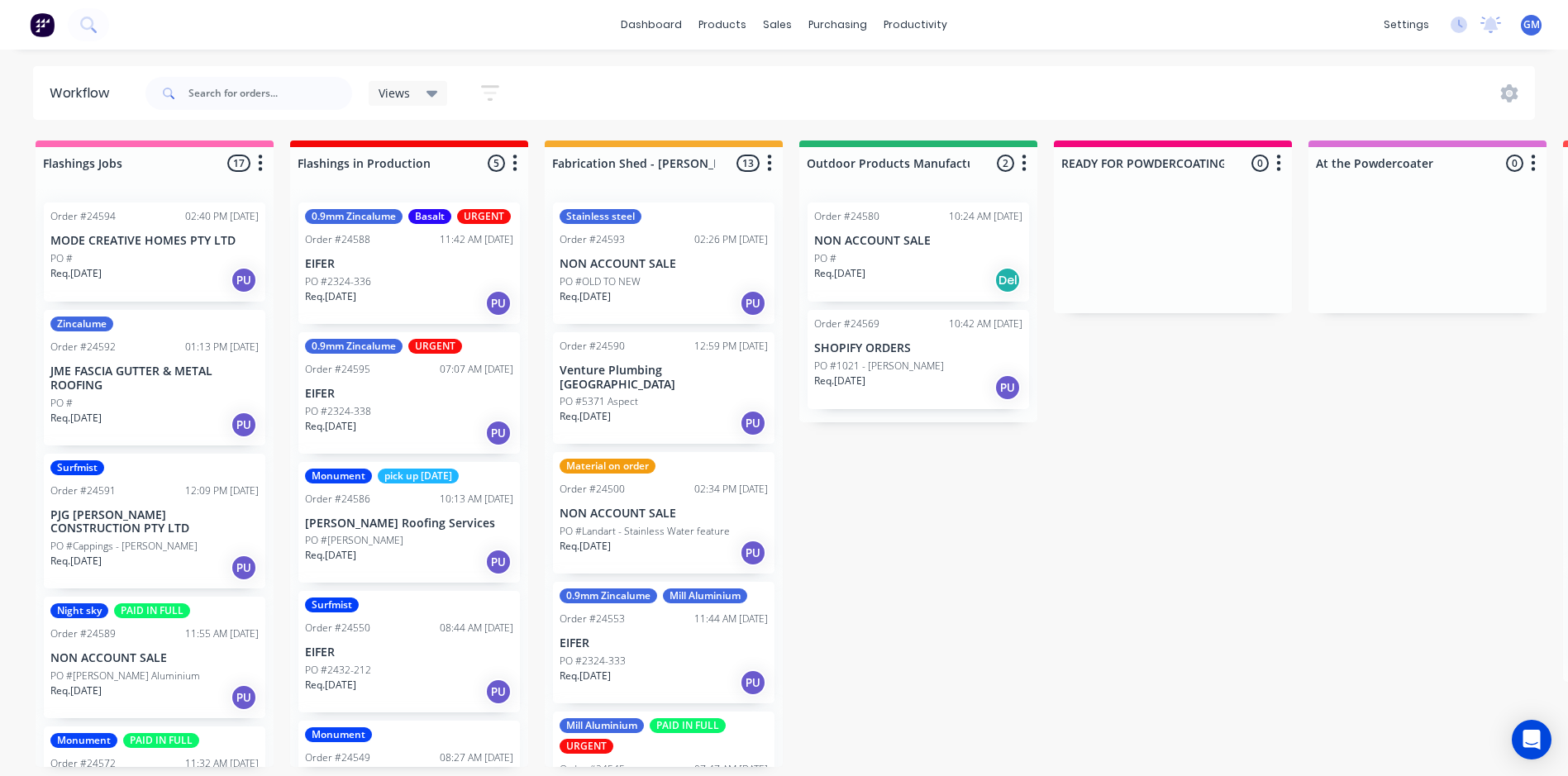
scroll to position [496, 0]
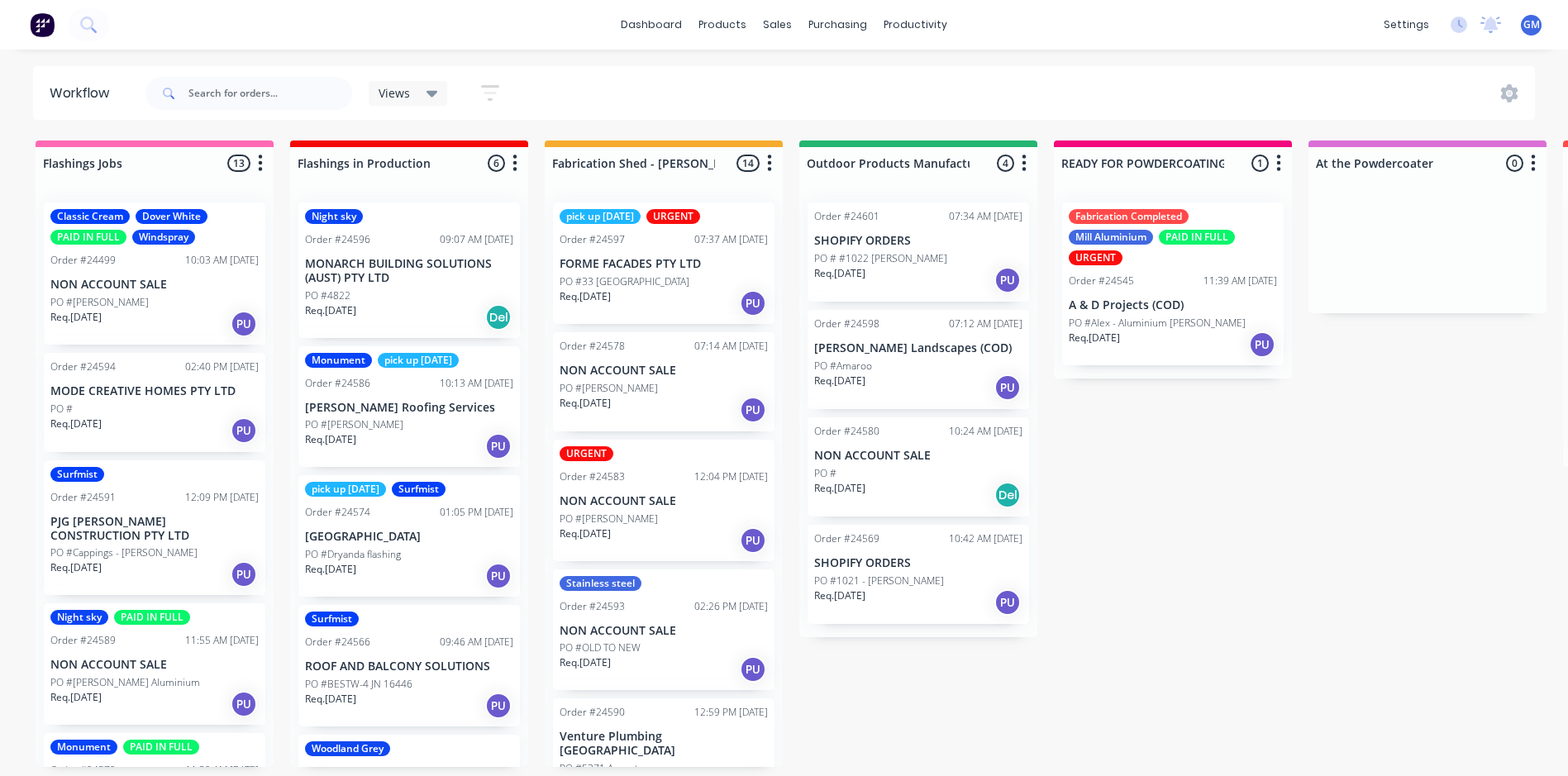
scroll to position [4, 0]
click at [922, 574] on p "PO #1021 - [PERSON_NAME]" at bounding box center [879, 581] width 130 height 15
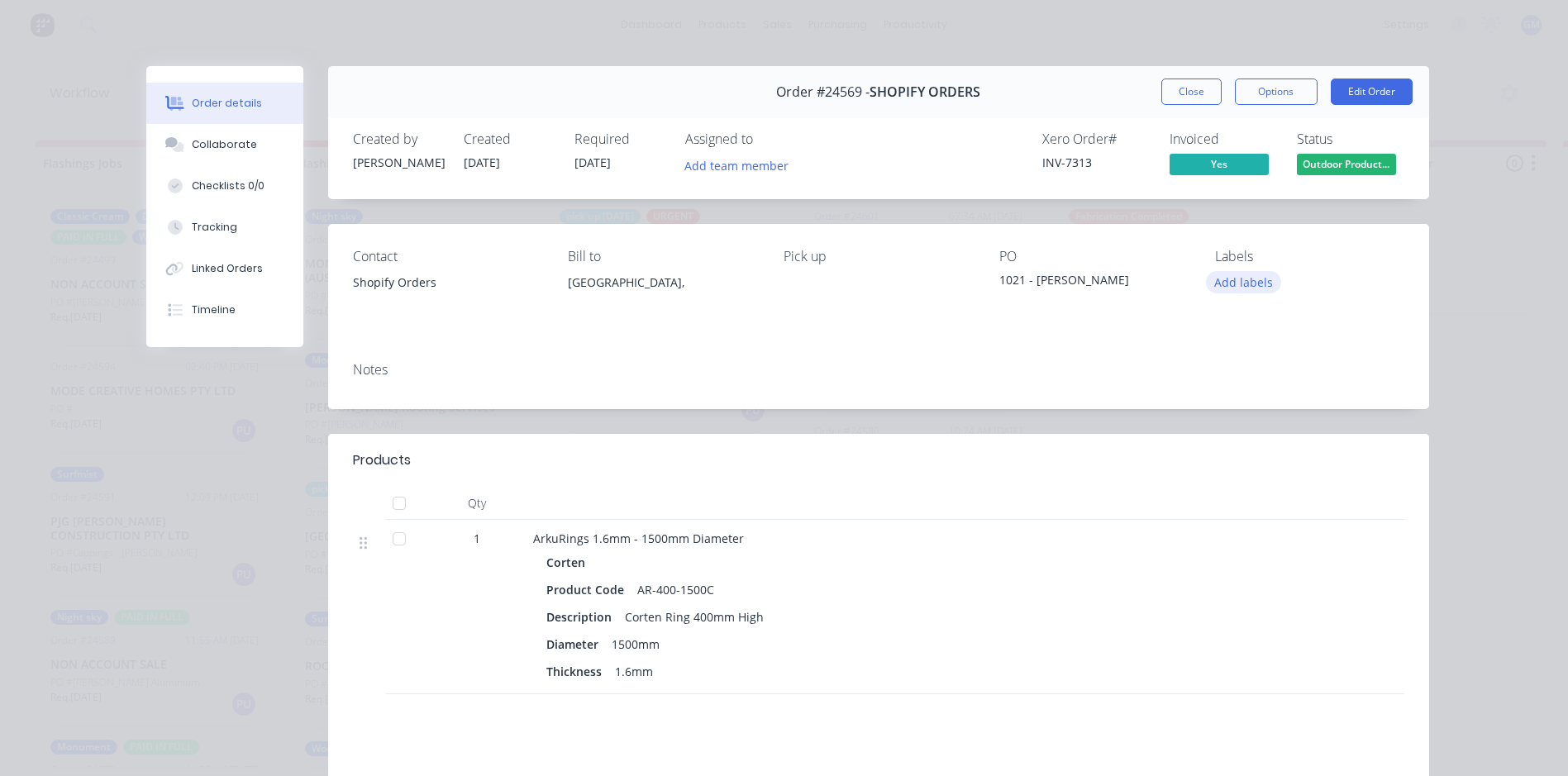
click at [1239, 285] on button "Add labels" at bounding box center [1243, 283] width 76 height 22
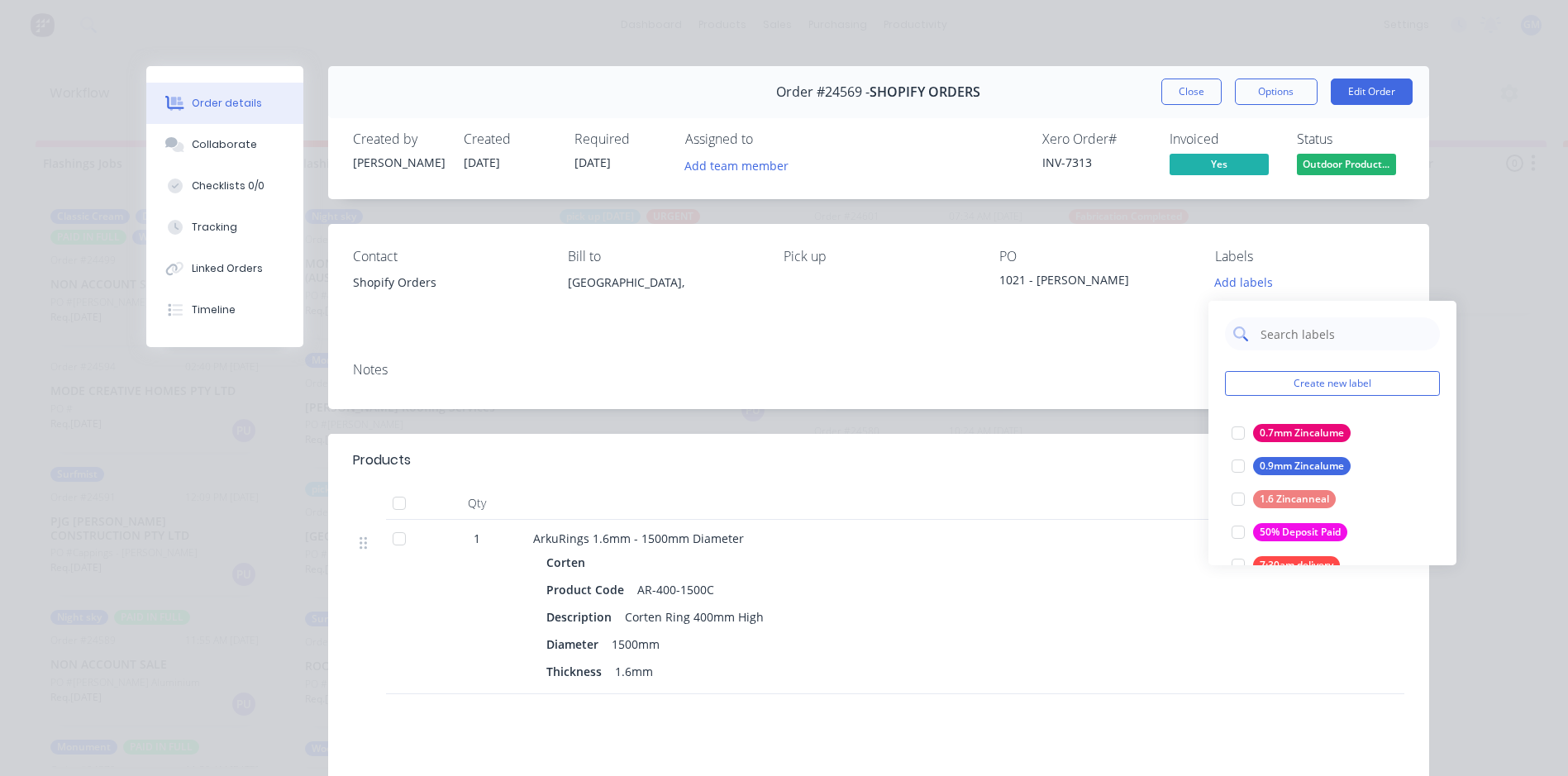
click at [1282, 331] on input "text" at bounding box center [1345, 333] width 173 height 33
type input "urg"
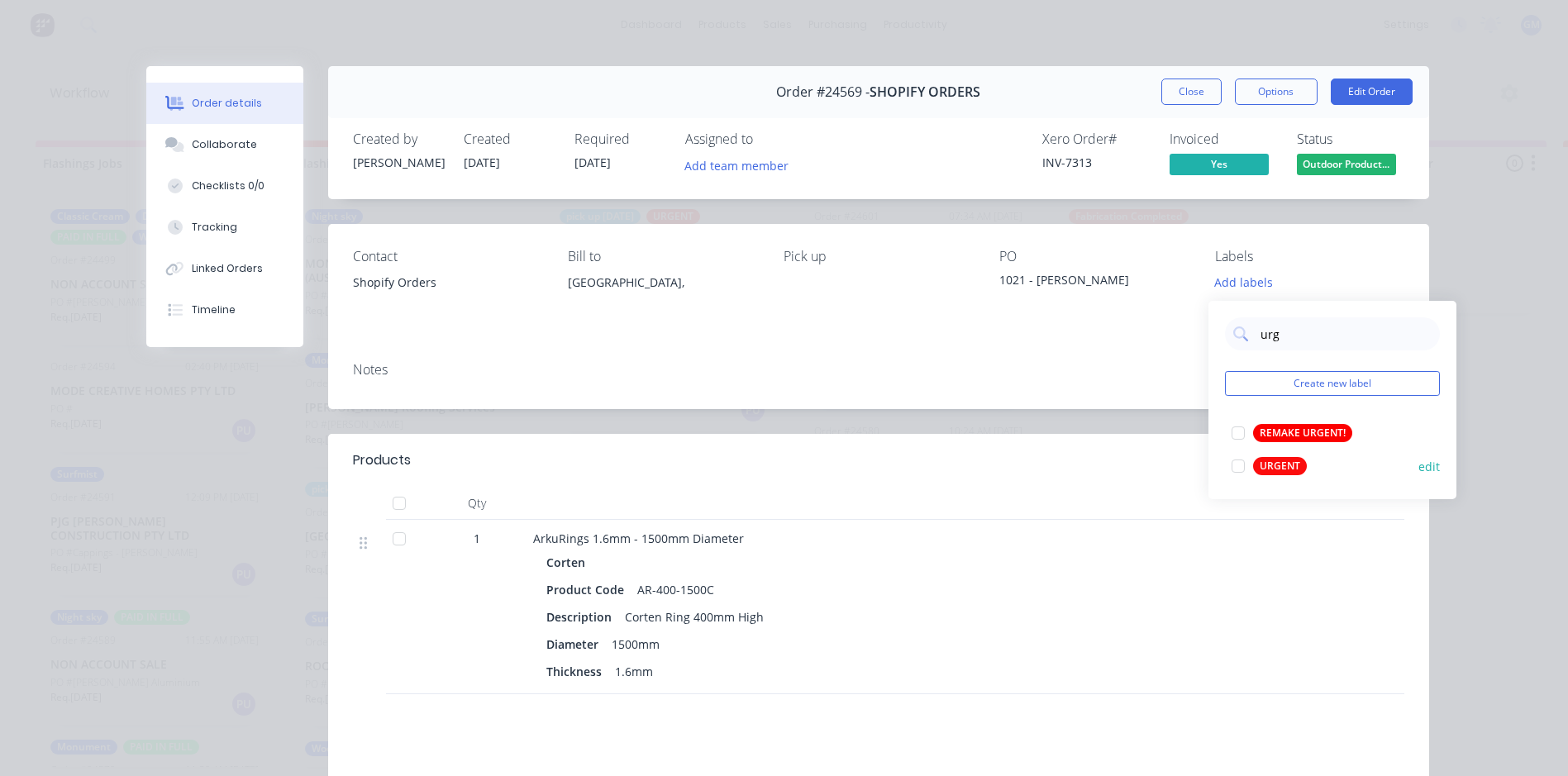
click at [1243, 460] on div at bounding box center [1238, 465] width 33 height 33
click at [1063, 395] on div "Notes" at bounding box center [879, 379] width 1101 height 60
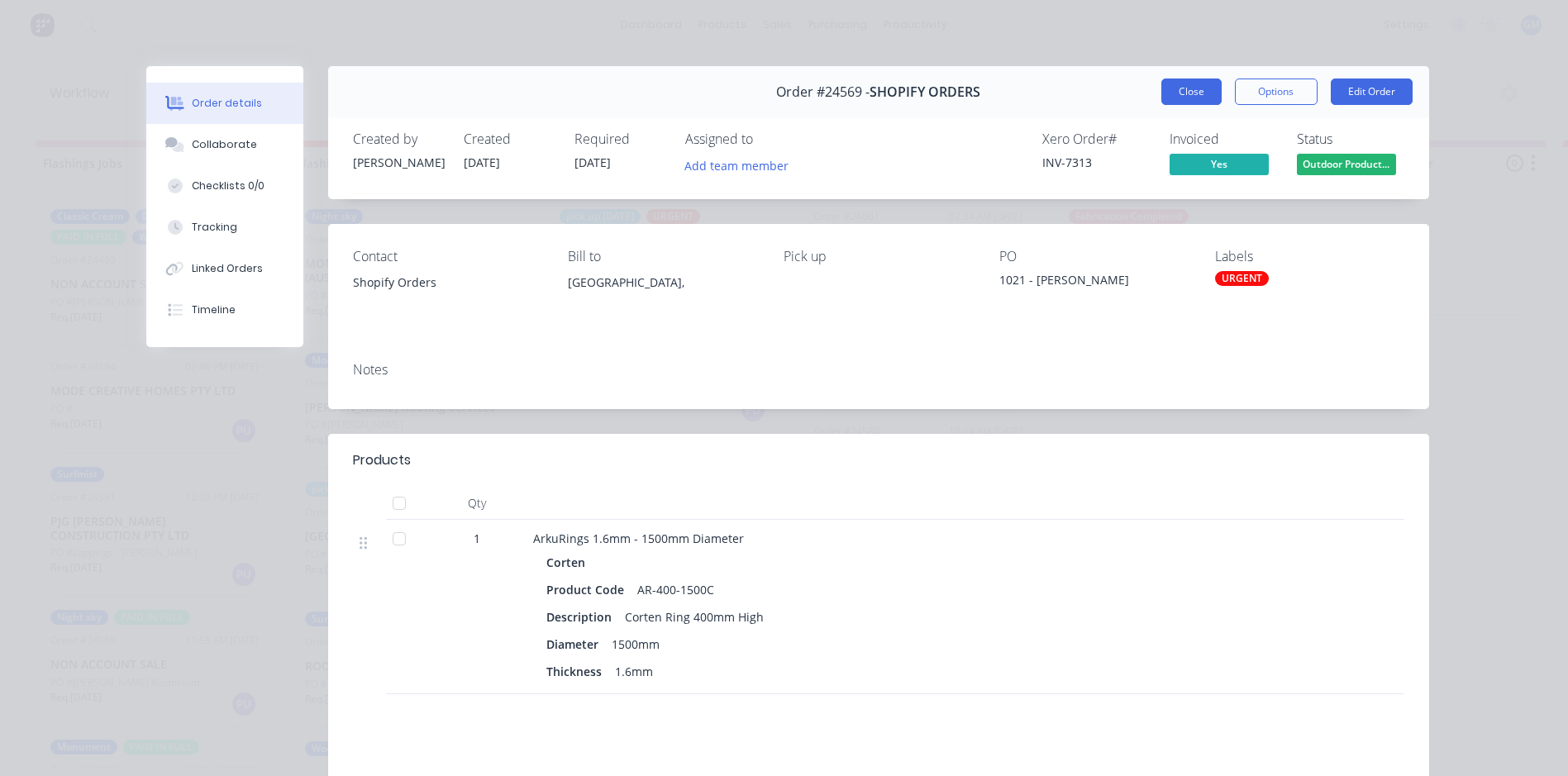
click at [1197, 86] on button "Close" at bounding box center [1192, 92] width 60 height 26
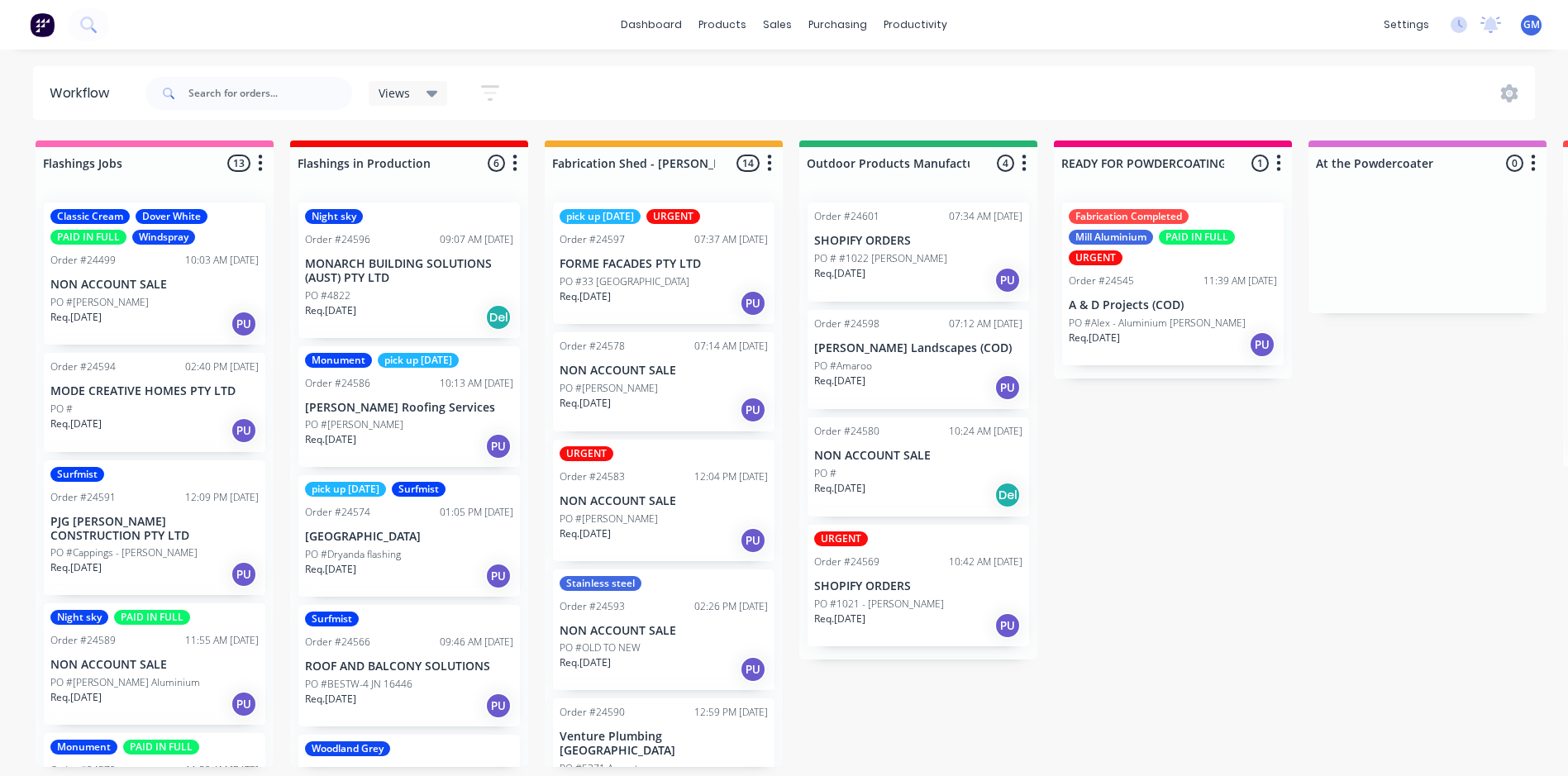
click at [900, 455] on p "NON ACCOUNT SALE" at bounding box center [918, 455] width 209 height 14
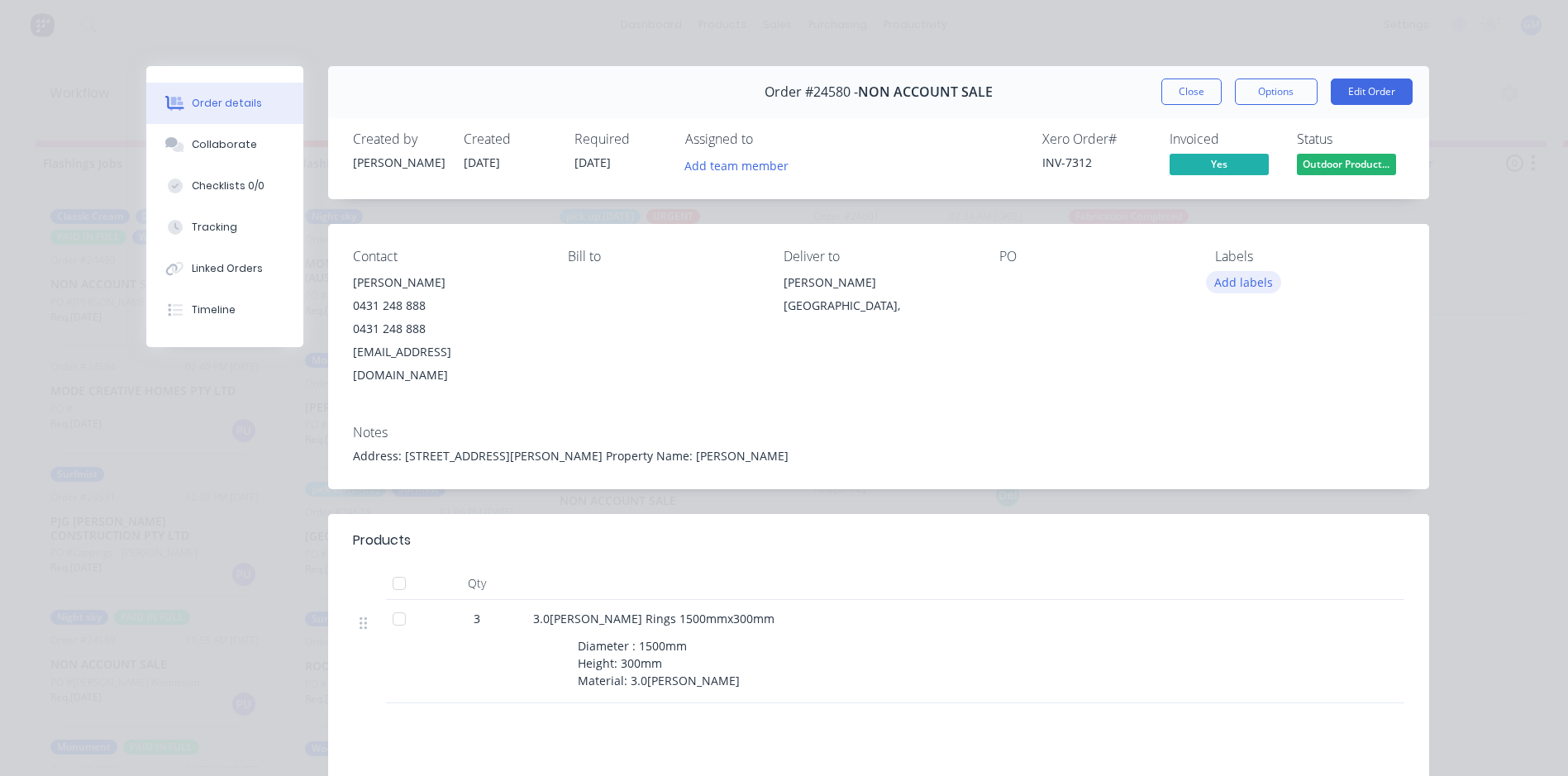
click at [1252, 281] on button "Add labels" at bounding box center [1243, 283] width 76 height 22
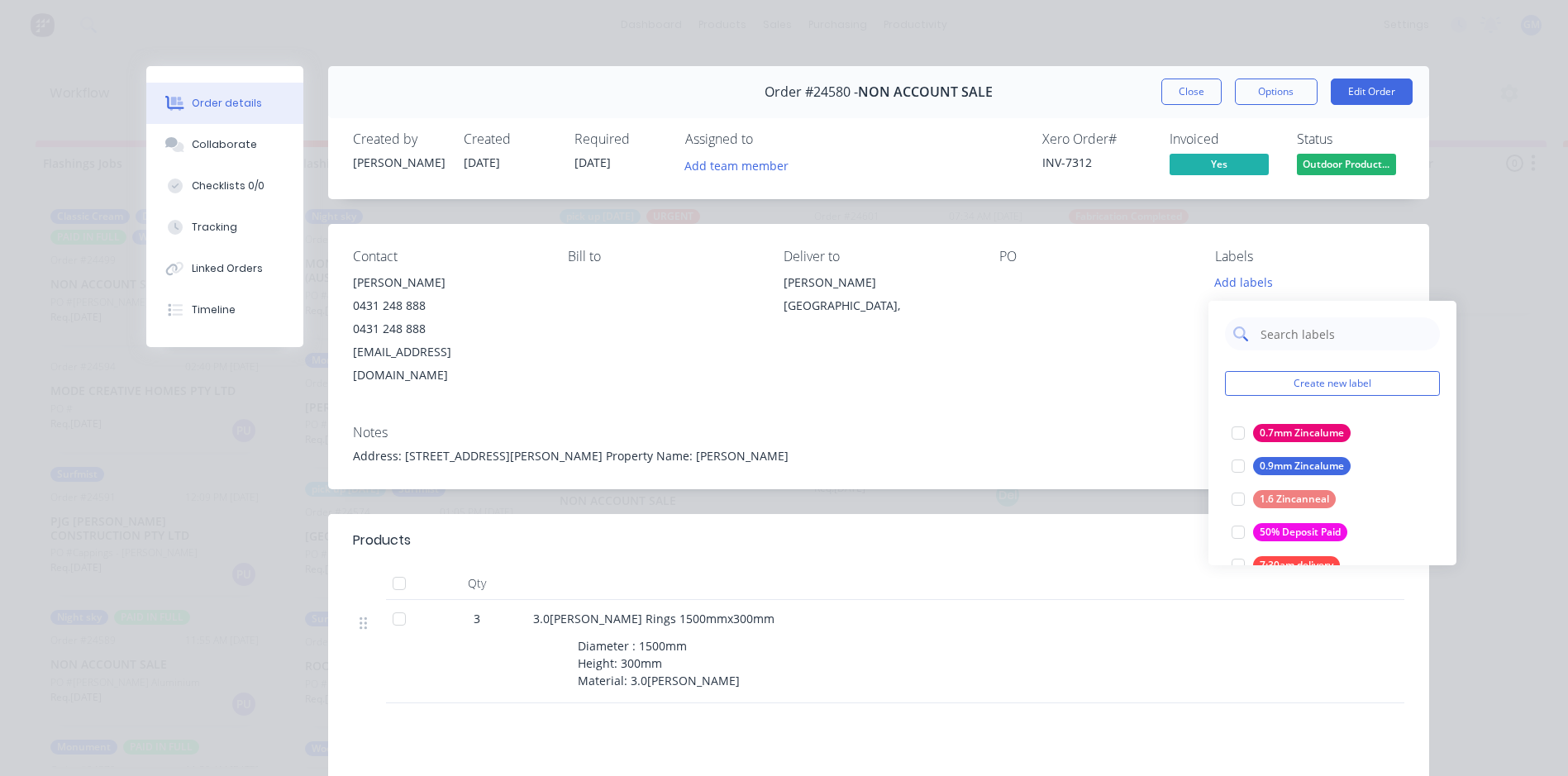
click at [1282, 331] on input "text" at bounding box center [1345, 333] width 173 height 33
type input "urg"
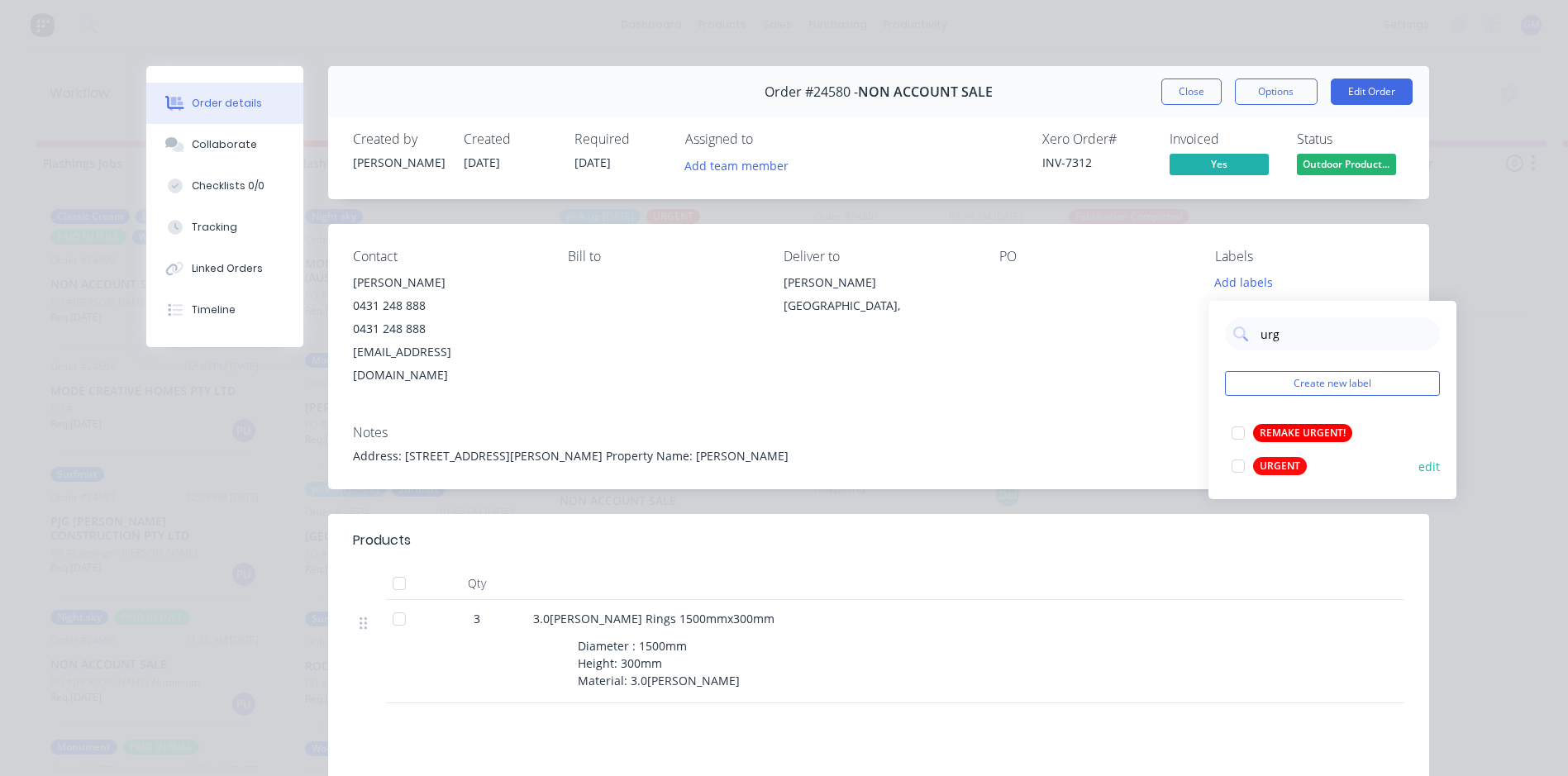
click at [1232, 460] on div at bounding box center [1238, 465] width 33 height 33
click at [1106, 447] on div "Address: [STREET_ADDRESS][PERSON_NAME] Property Name: [PERSON_NAME]" at bounding box center [878, 456] width 1051 height 18
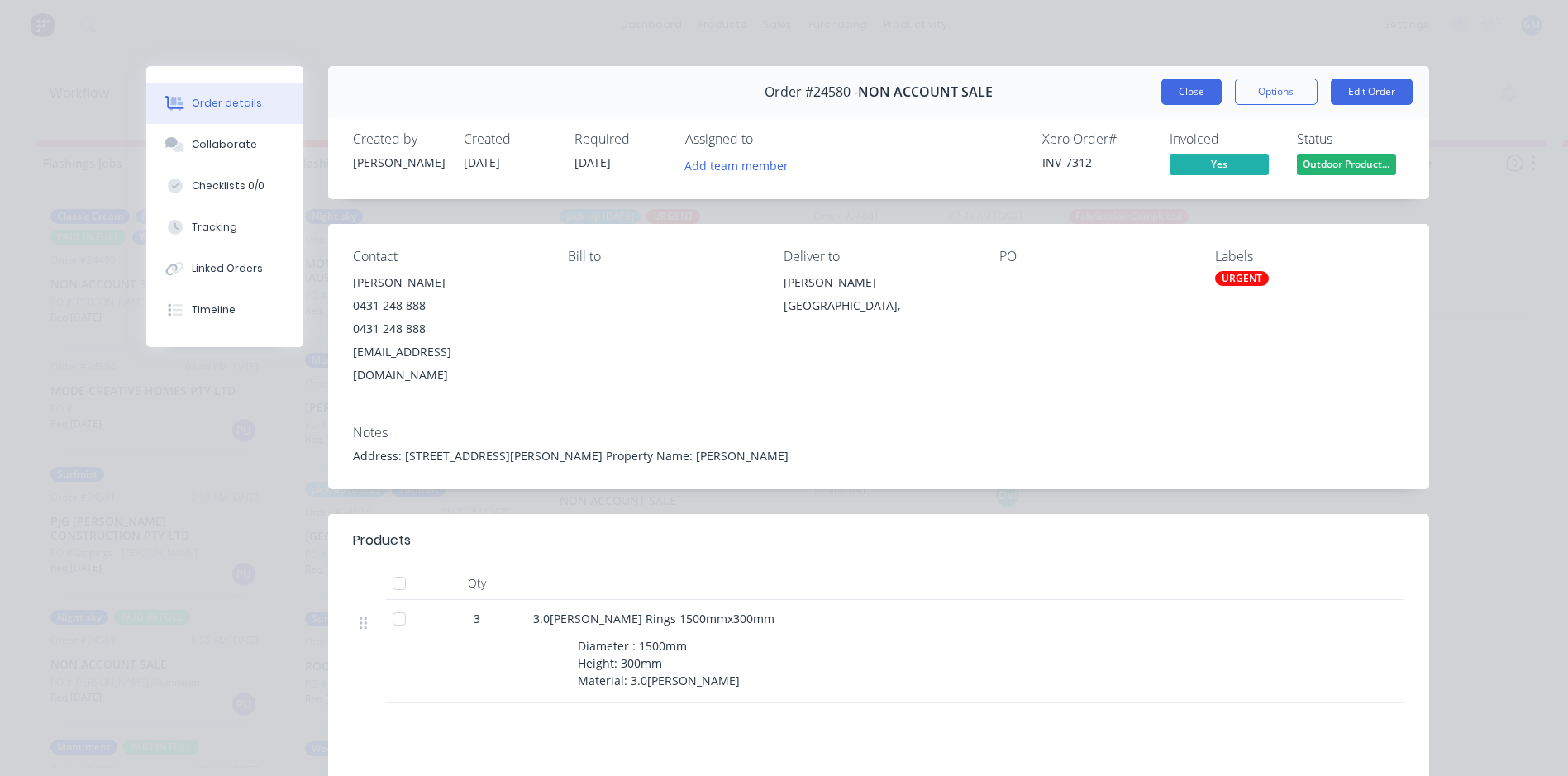
click at [1196, 92] on button "Close" at bounding box center [1192, 92] width 60 height 26
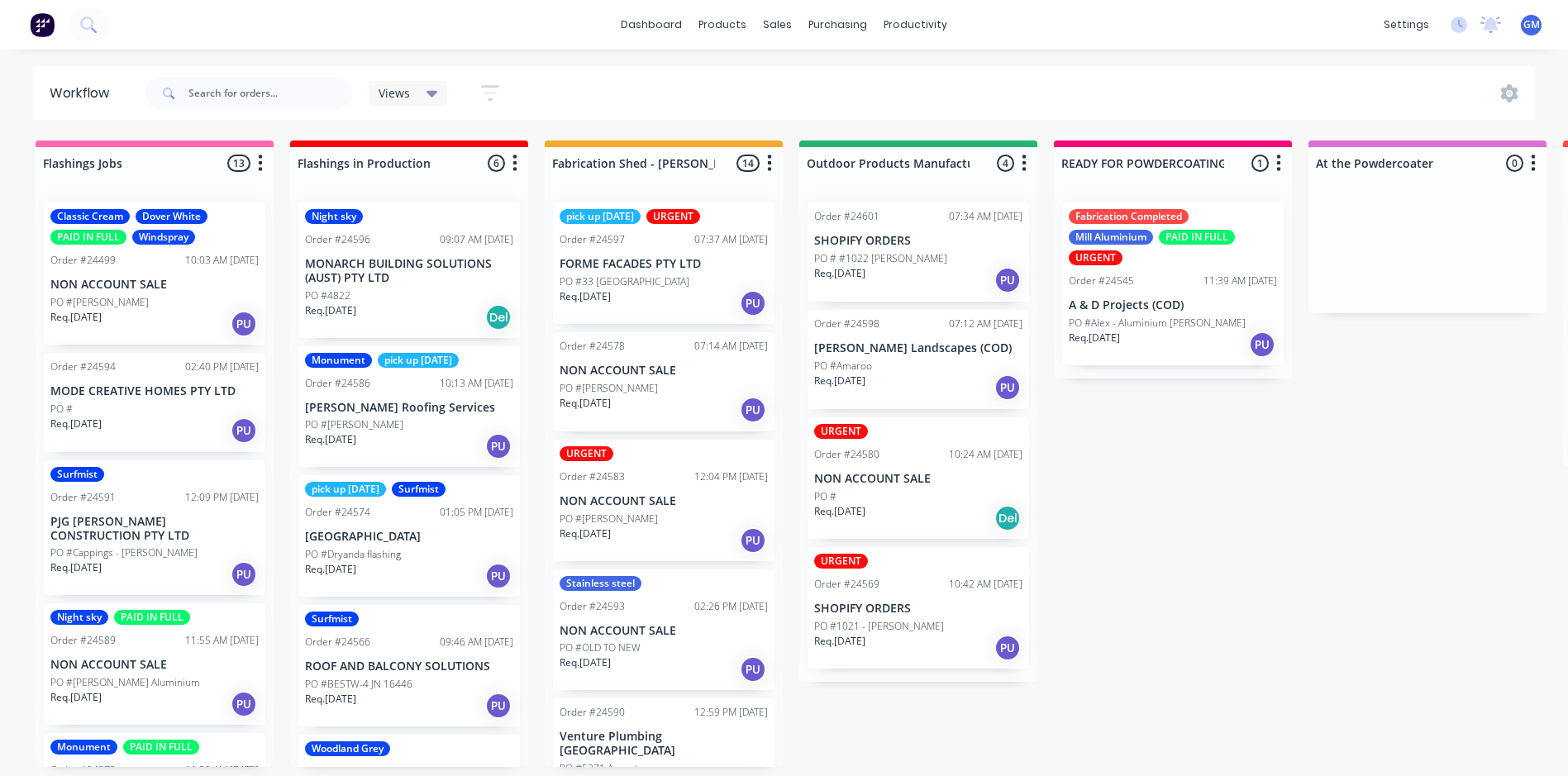
click at [907, 349] on p "[PERSON_NAME] Landscapes (COD)" at bounding box center [918, 348] width 209 height 14
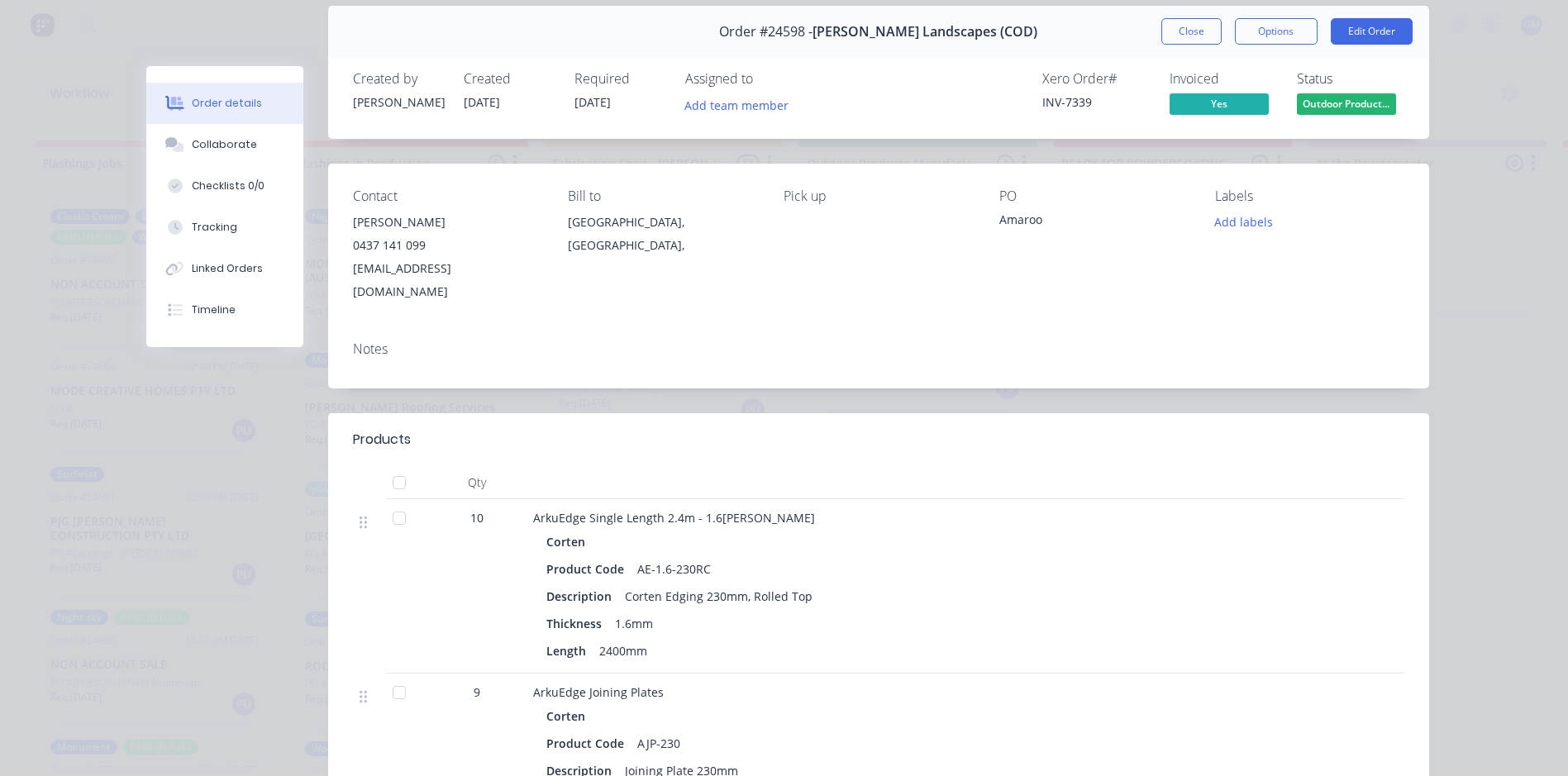
scroll to position [0, 0]
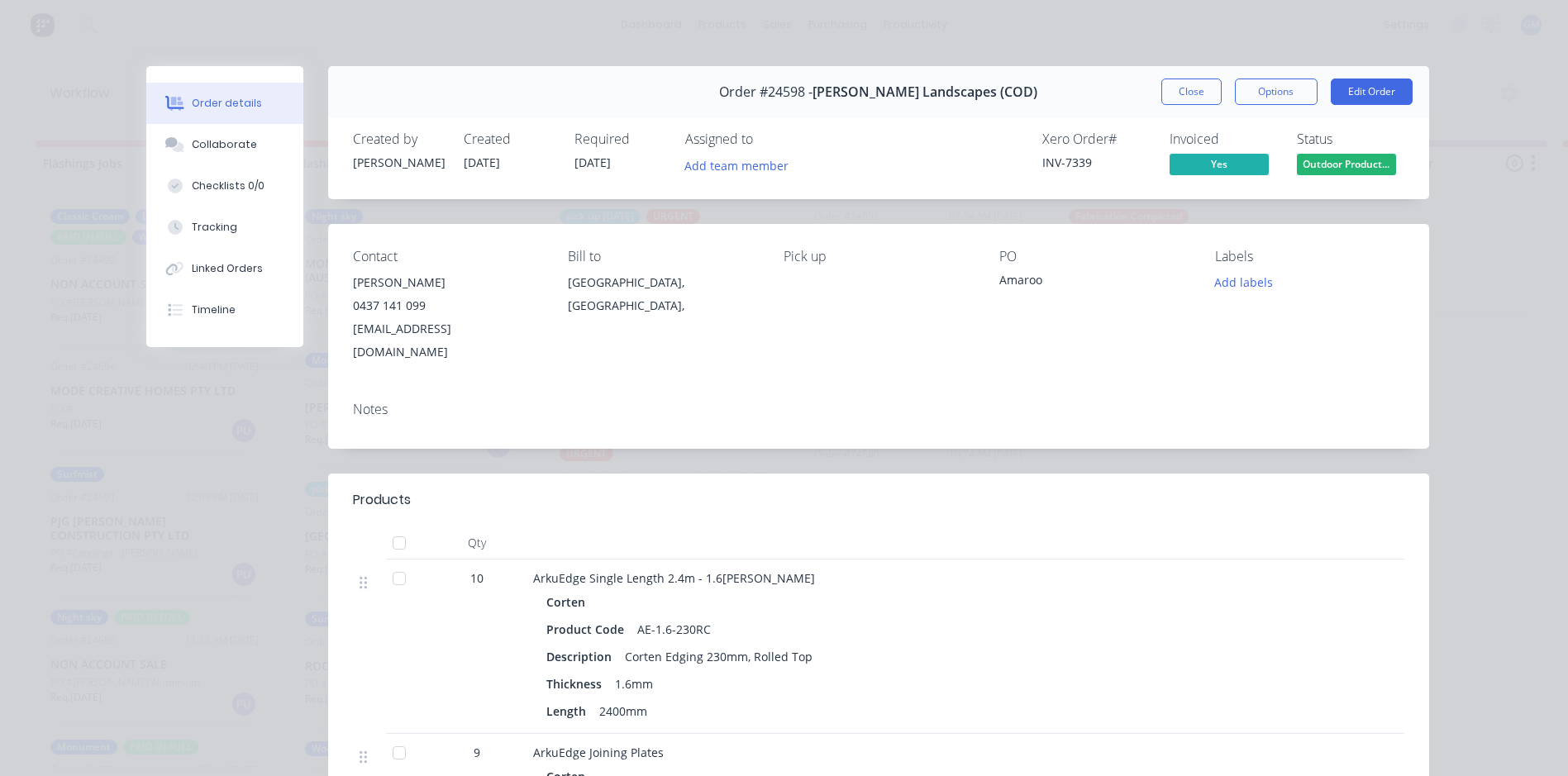
drag, startPoint x: 1183, startPoint y: 88, endPoint x: 1086, endPoint y: 324, distance: 255.2
click at [1182, 88] on button "Close" at bounding box center [1192, 92] width 60 height 26
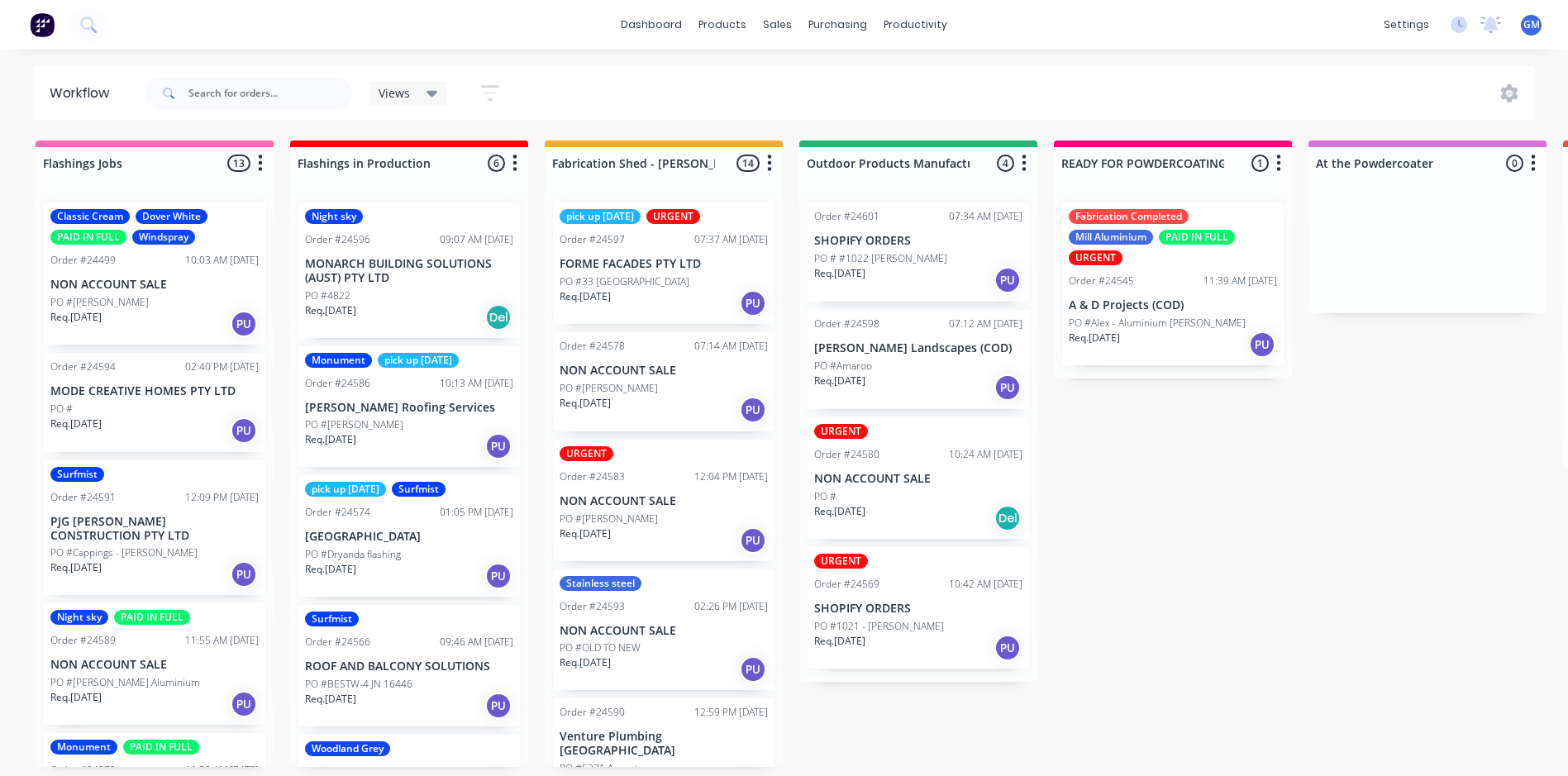
click at [899, 257] on p "PO # #1022 [PERSON_NAME]" at bounding box center [881, 258] width 133 height 15
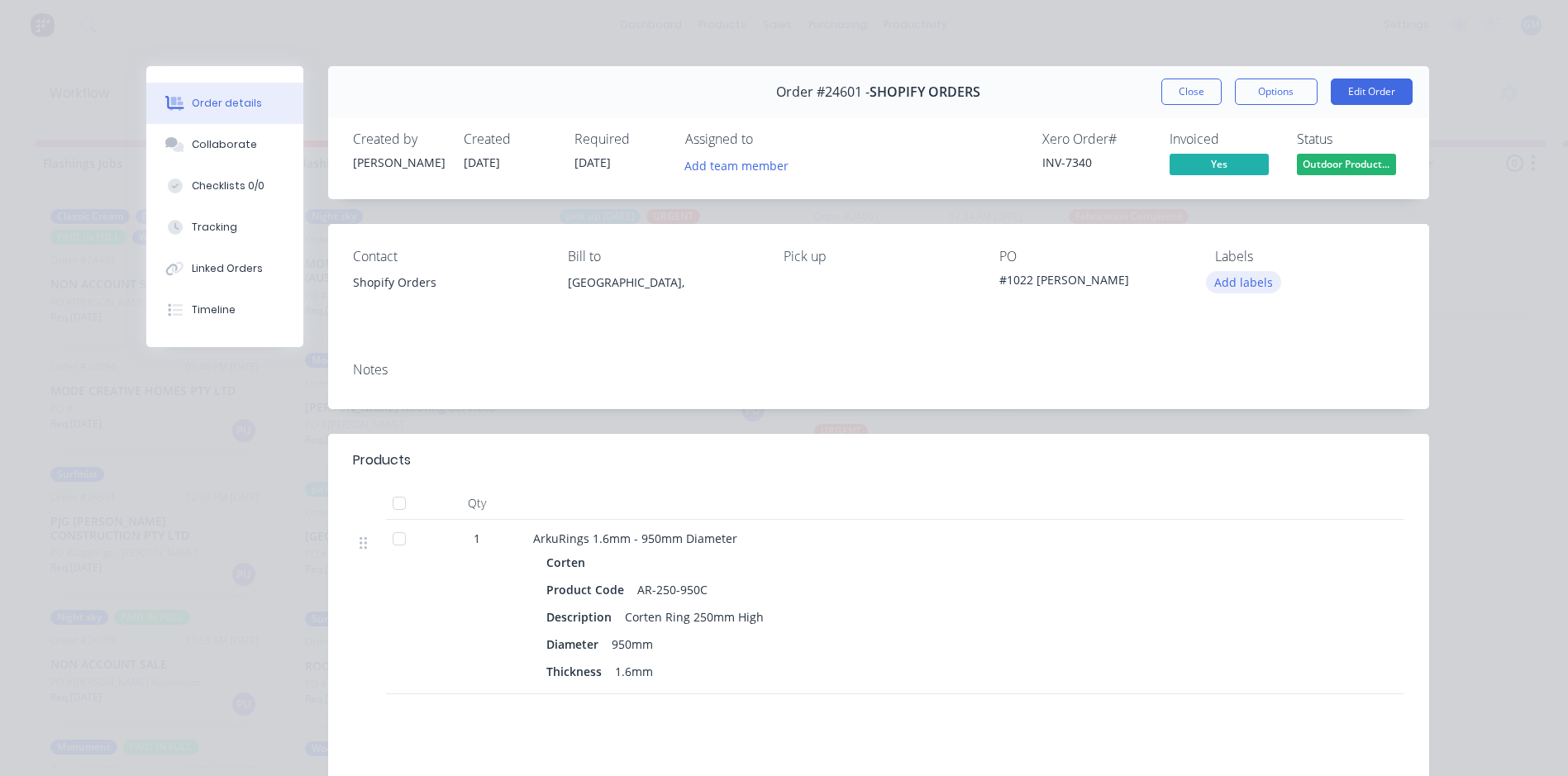
click at [1224, 281] on button "Add labels" at bounding box center [1243, 283] width 76 height 22
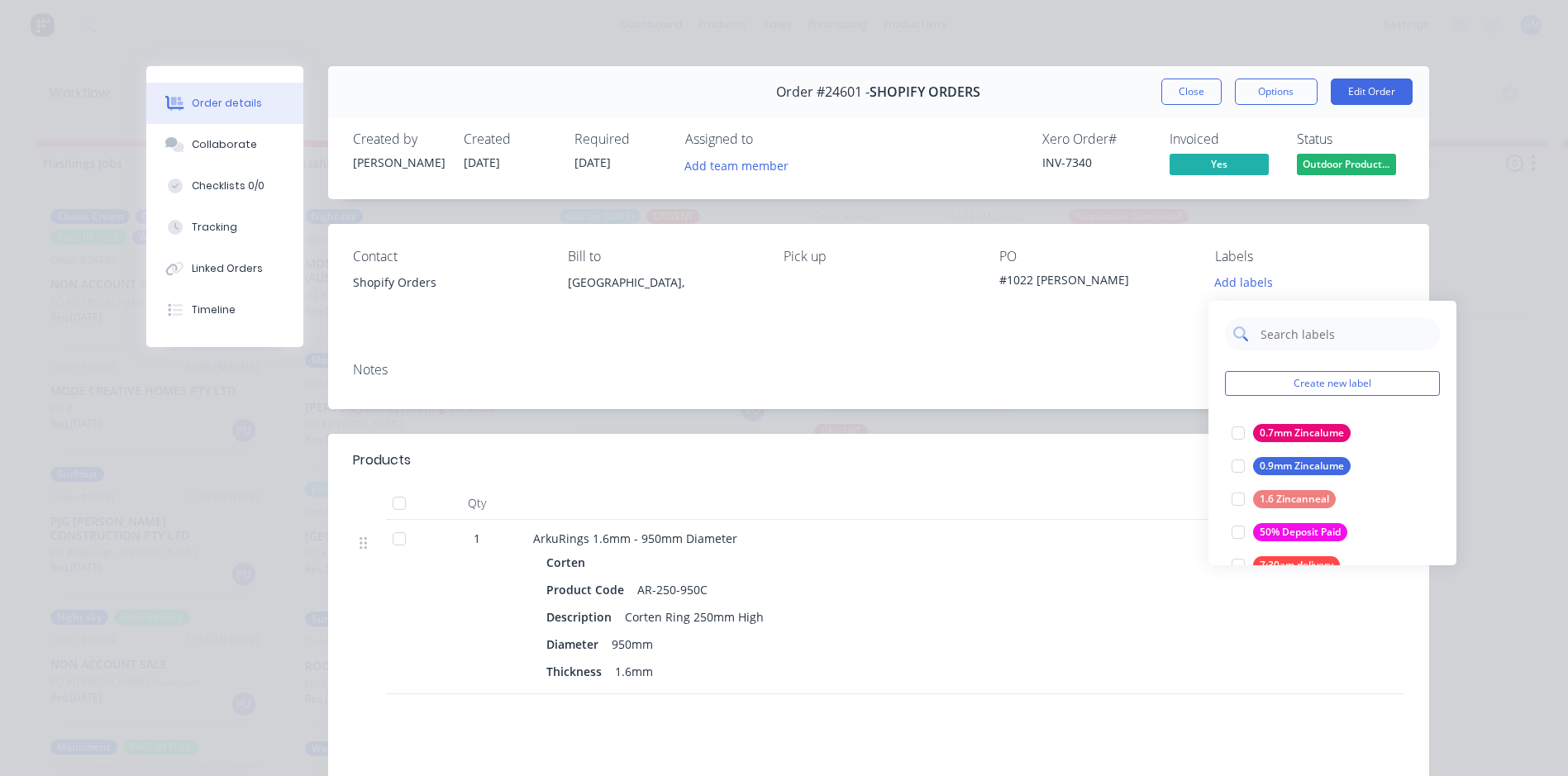
click at [1274, 330] on input "text" at bounding box center [1345, 333] width 173 height 33
type input "urg"
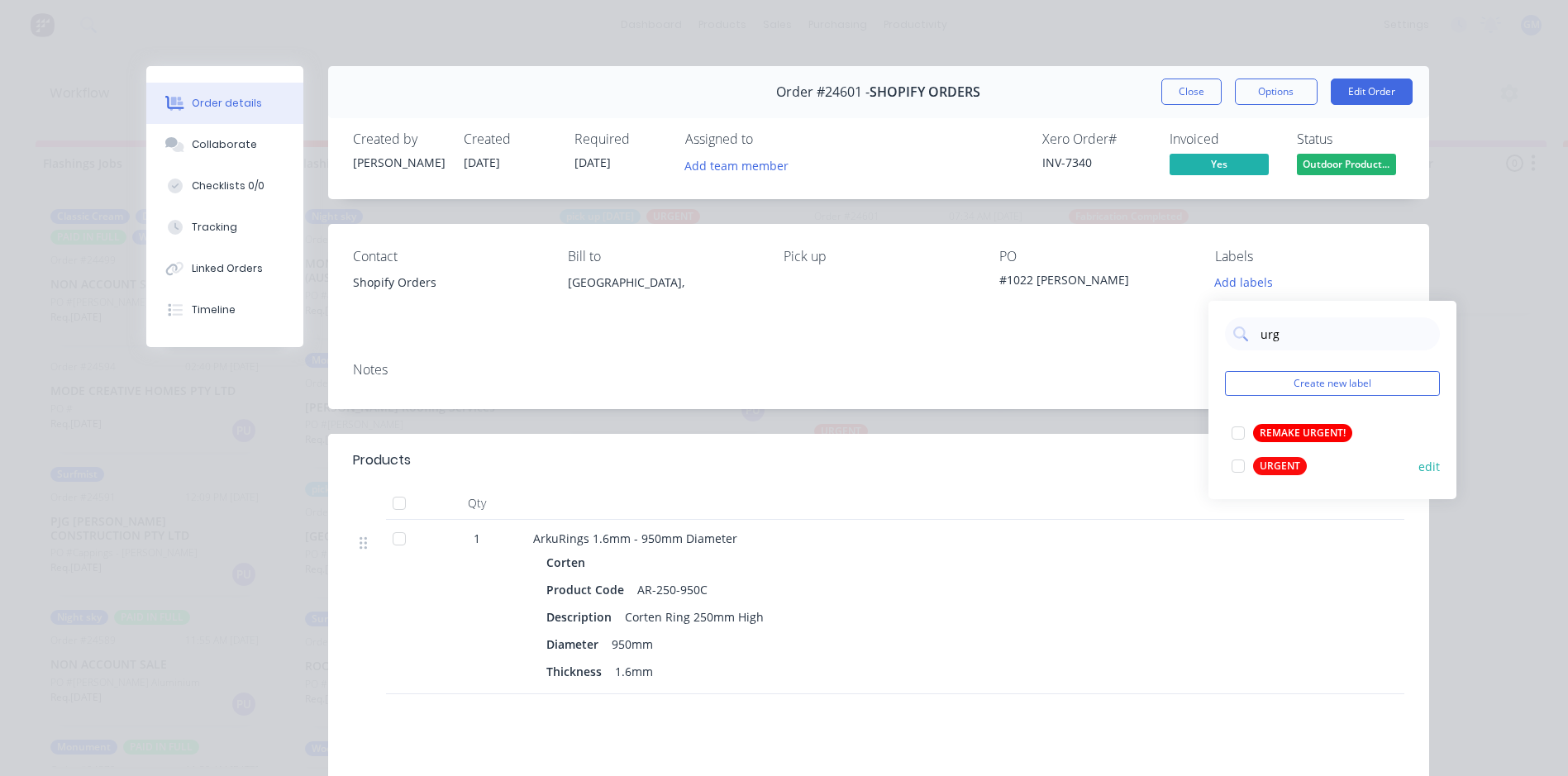
click at [1239, 460] on div at bounding box center [1238, 465] width 33 height 33
click at [1040, 413] on div "Order #24601 - SHOPIFY ORDERS Close Options Edit Order Created by [PERSON_NAME]…" at bounding box center [787, 527] width 1282 height 922
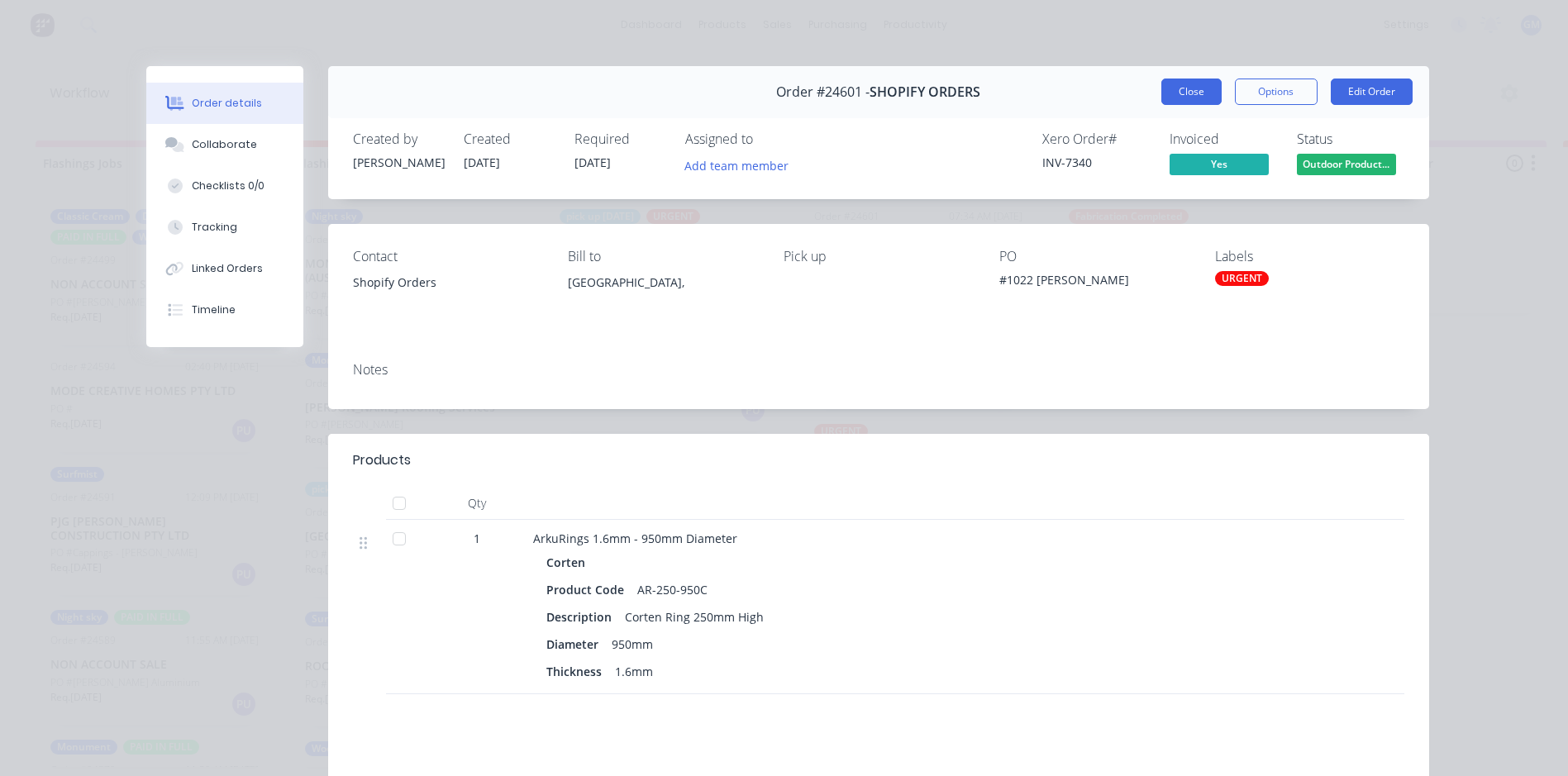
click at [1190, 93] on button "Close" at bounding box center [1192, 92] width 60 height 26
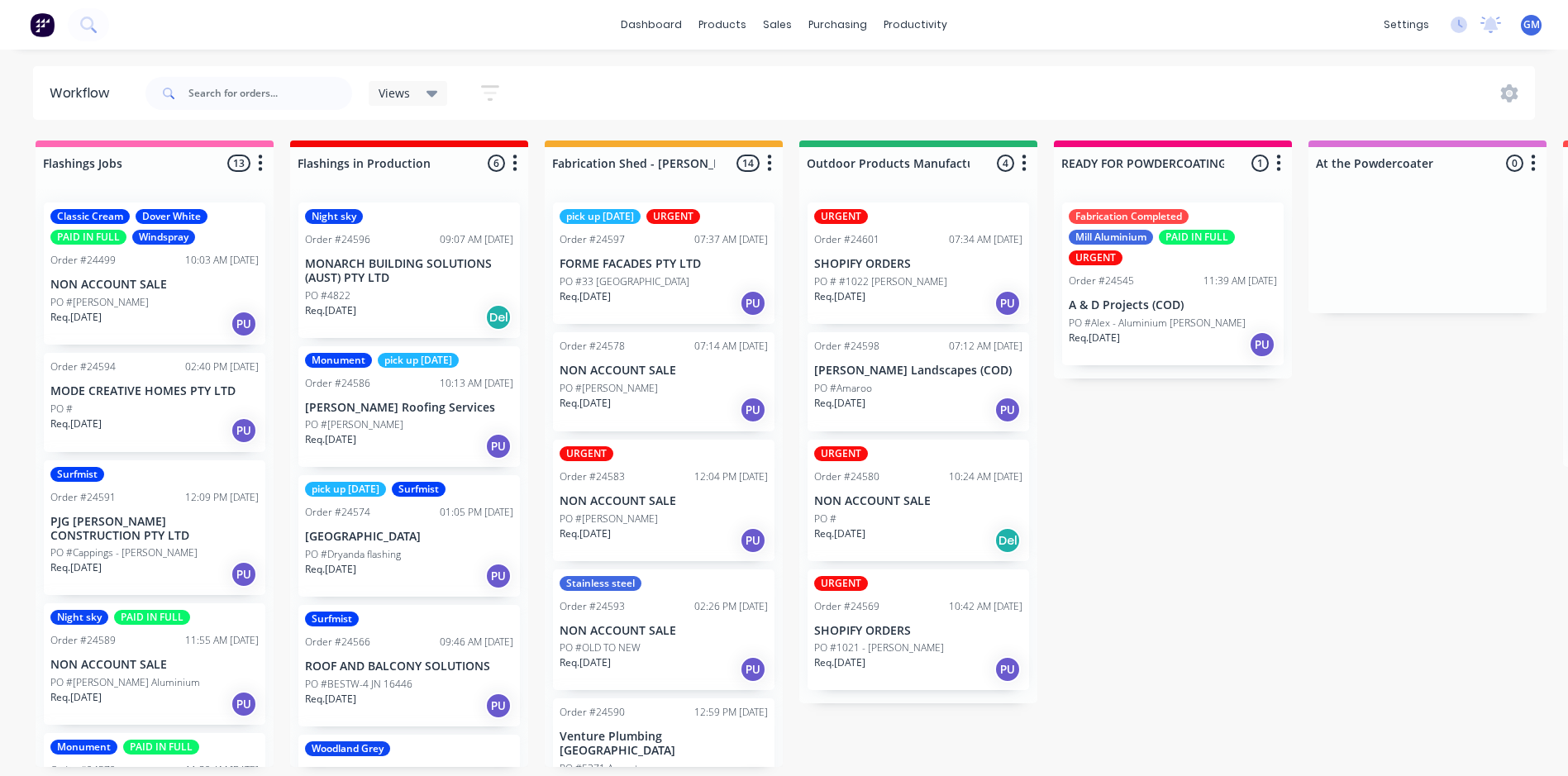
click at [919, 387] on div "PO #Amaroo" at bounding box center [918, 388] width 209 height 15
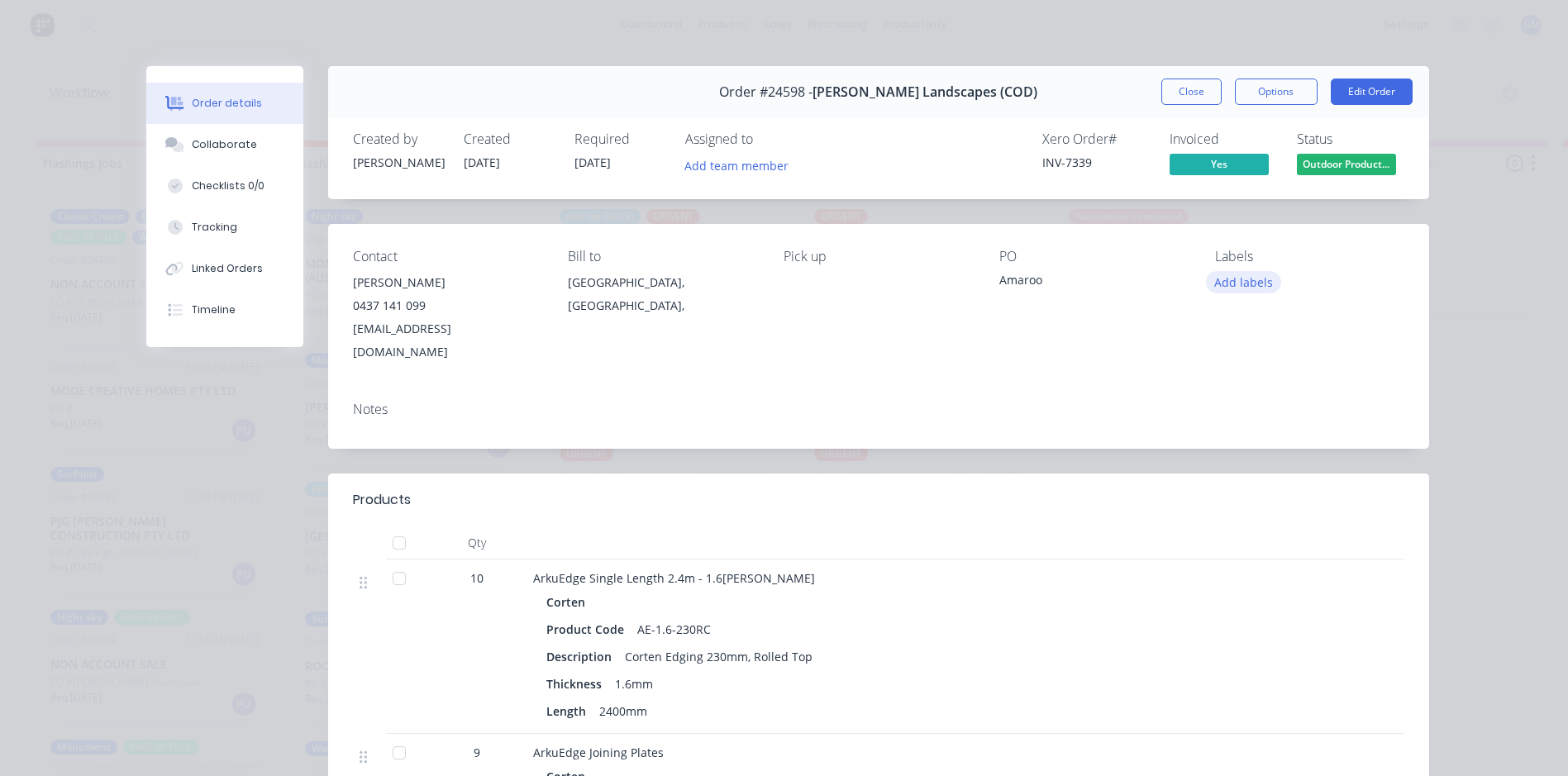
click at [1234, 284] on button "Add labels" at bounding box center [1243, 283] width 76 height 22
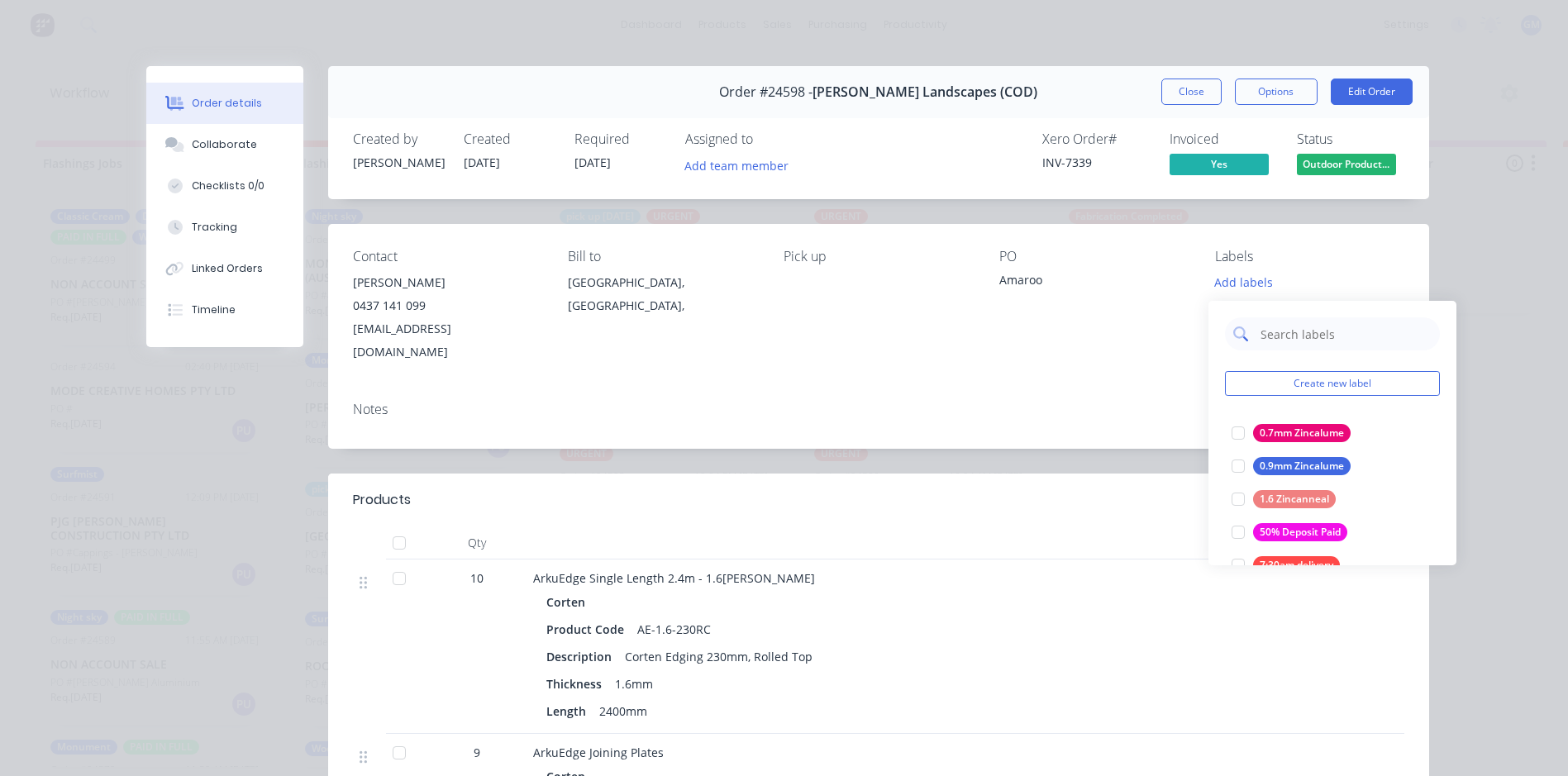
click at [1282, 329] on input "text" at bounding box center [1345, 333] width 173 height 33
type input "urg"
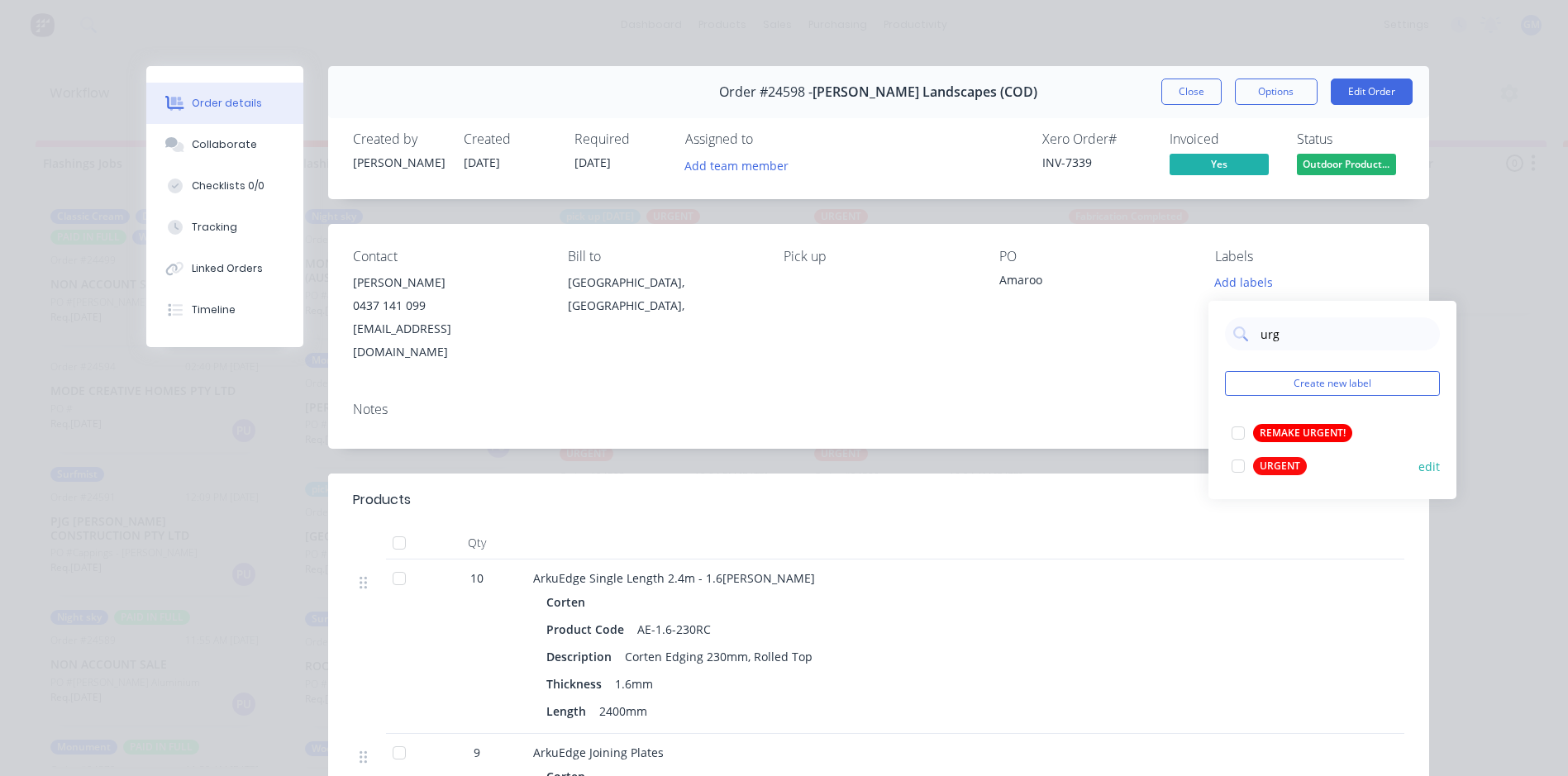
click at [1240, 467] on div at bounding box center [1238, 465] width 33 height 33
drag, startPoint x: 1124, startPoint y: 432, endPoint x: 1143, endPoint y: 421, distance: 22.0
click at [1126, 432] on div "Order #24598 - [PERSON_NAME] Landscapes (COD) Close Options Edit Order Created …" at bounding box center [787, 635] width 1282 height 1136
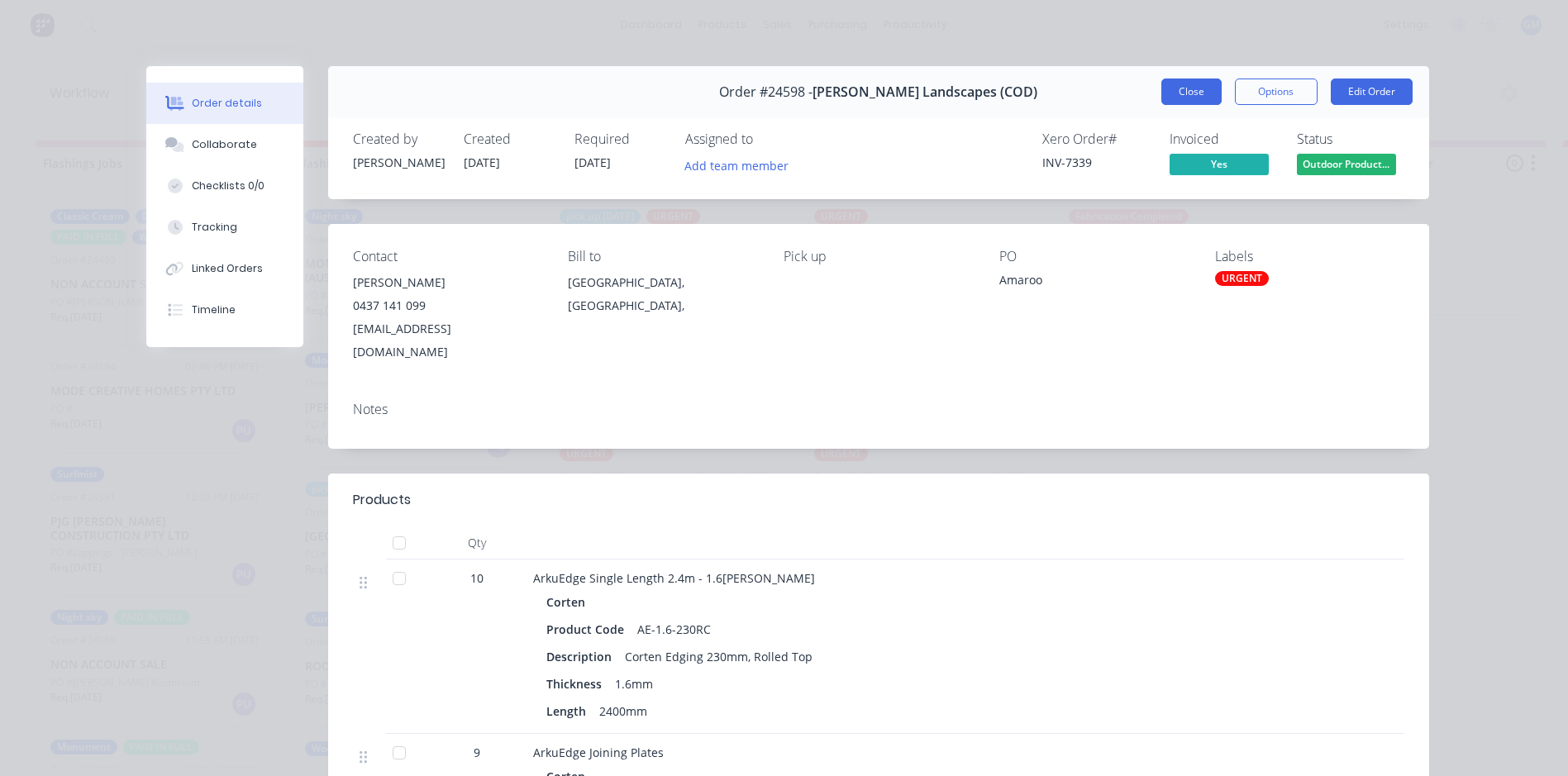
click at [1192, 94] on button "Close" at bounding box center [1192, 92] width 60 height 26
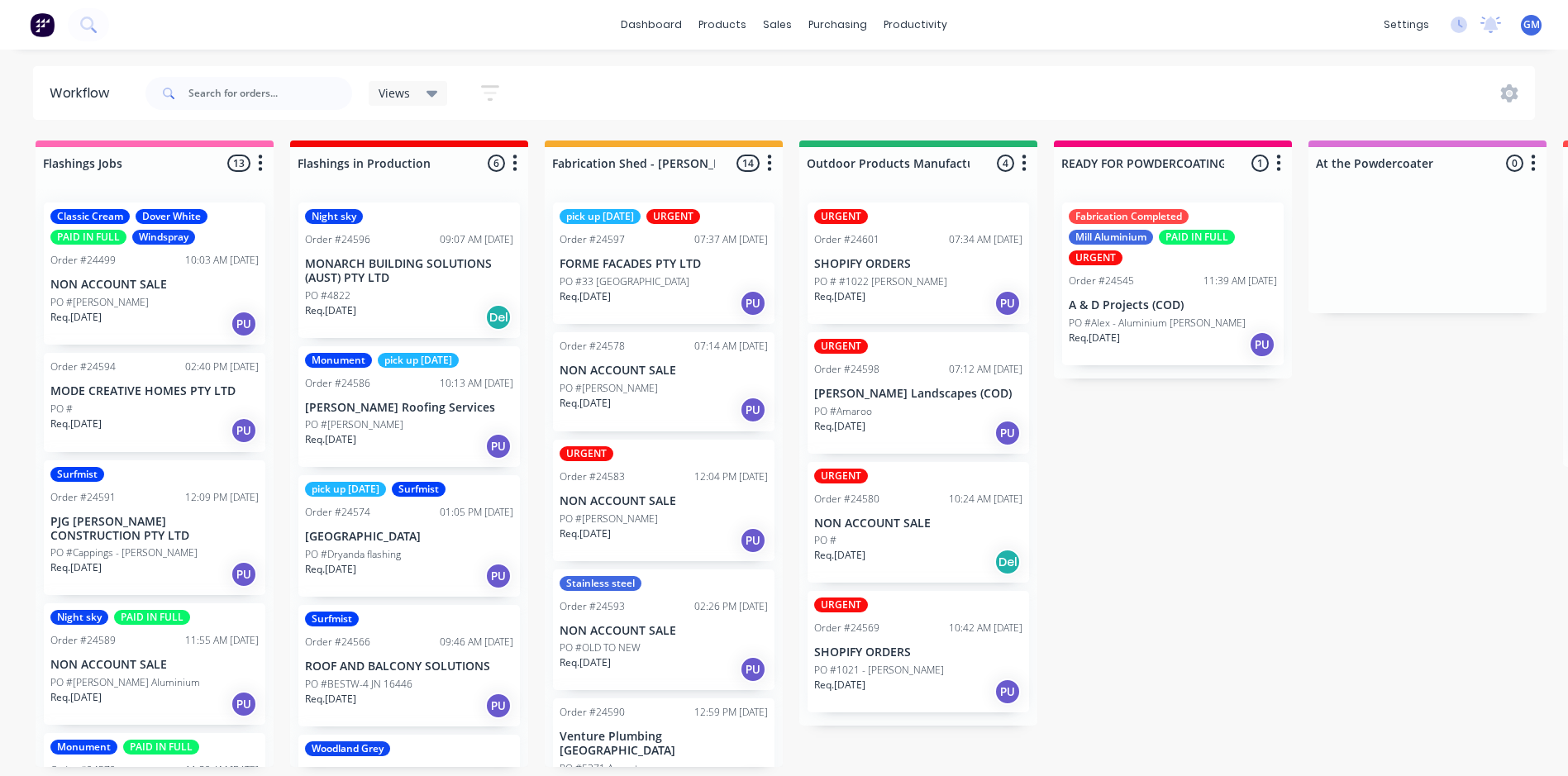
click at [660, 263] on p "FORME FACADES PTY LTD" at bounding box center [664, 264] width 209 height 14
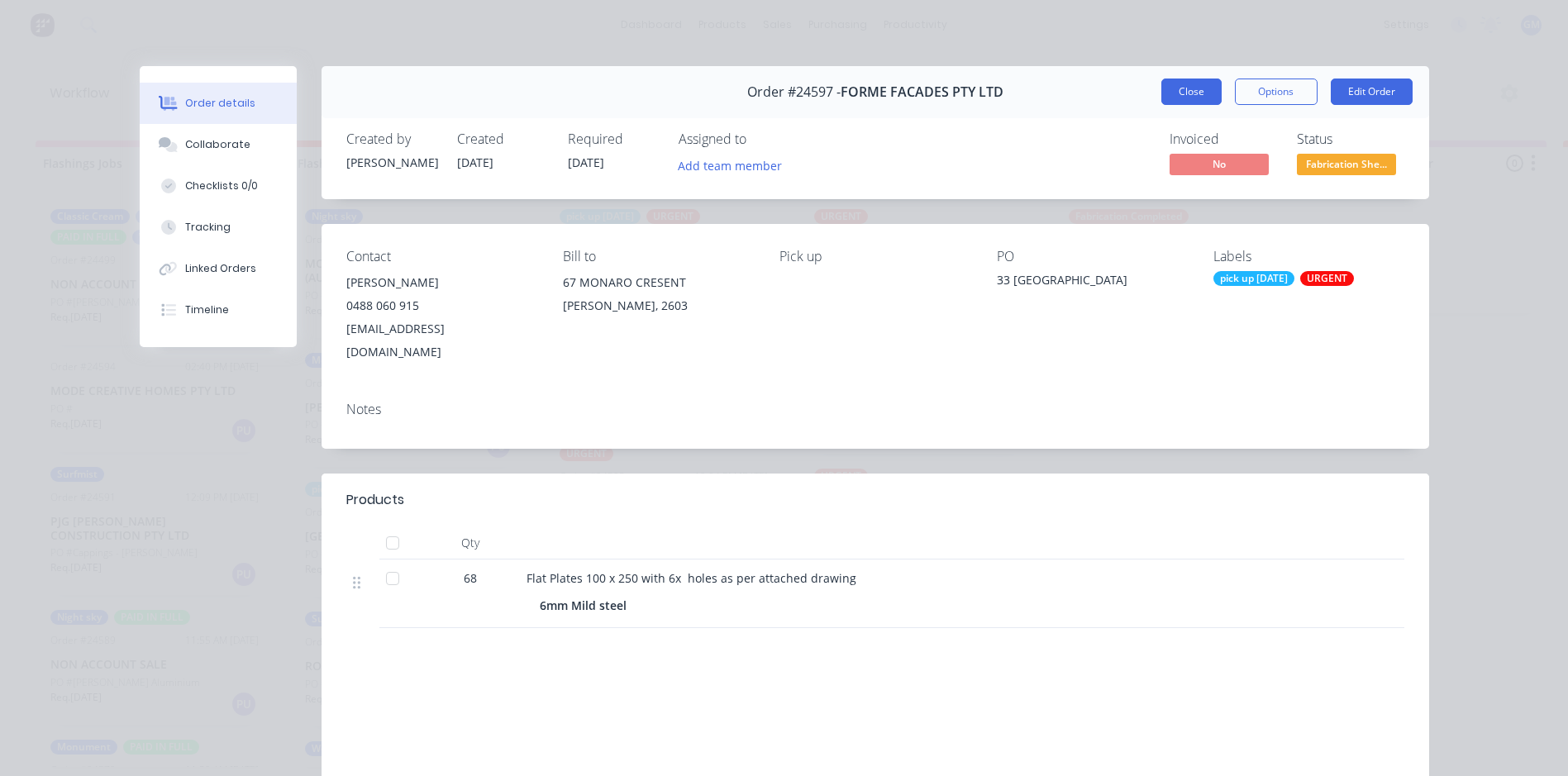
click at [1168, 91] on button "Close" at bounding box center [1192, 92] width 60 height 26
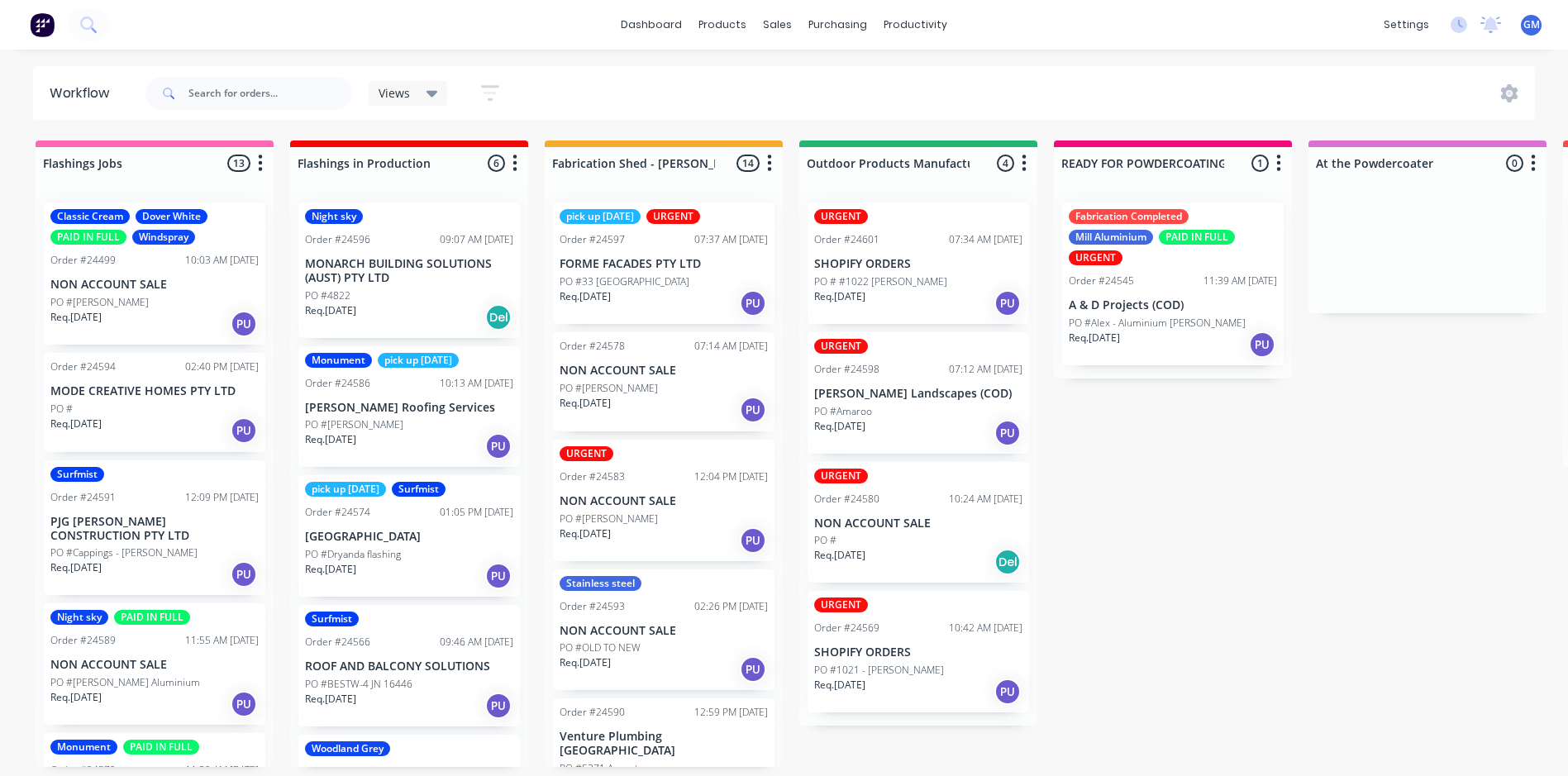
scroll to position [82, 0]
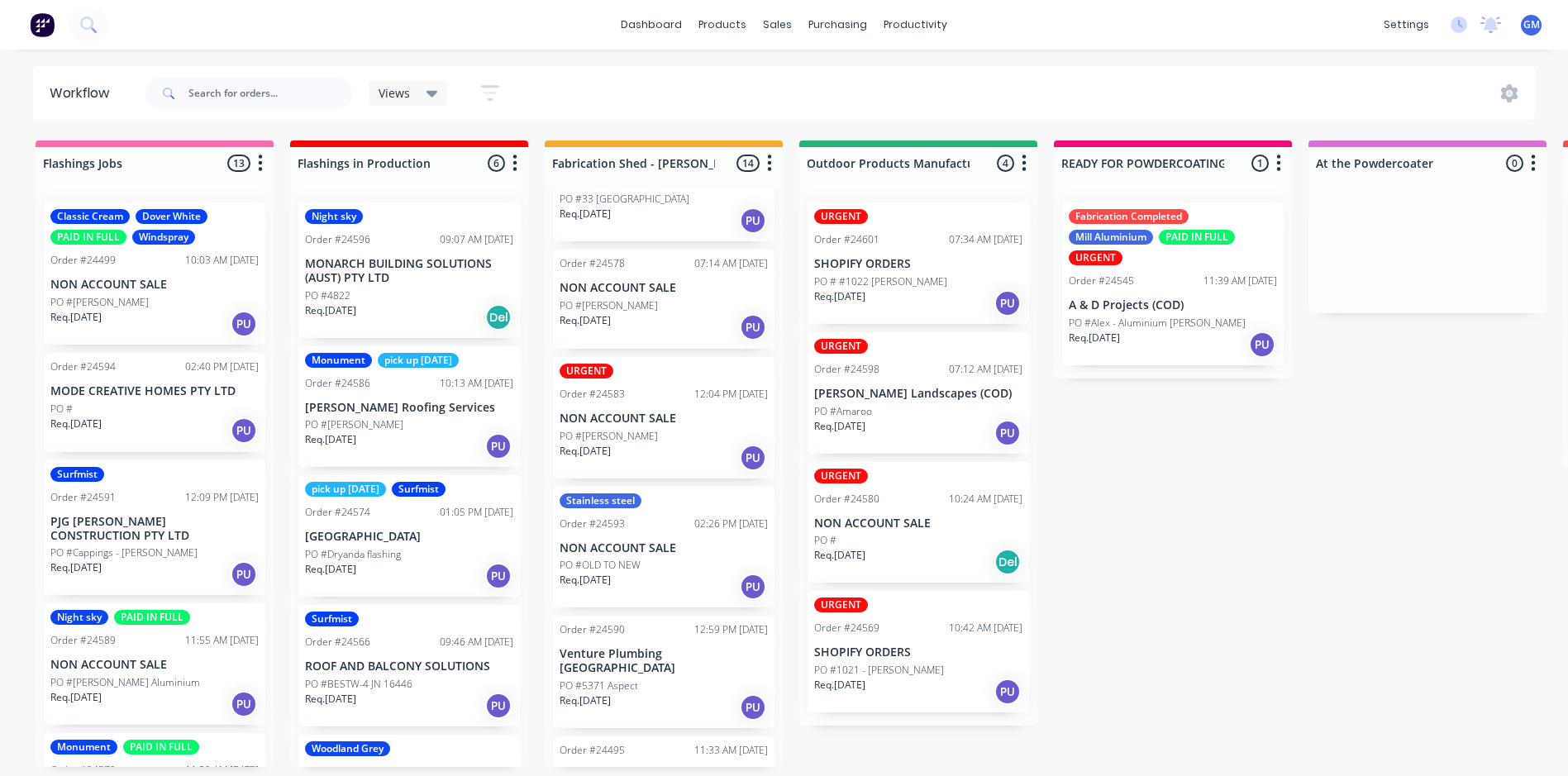
click at [667, 390] on div "Order #24583 12:04 PM [DATE]" at bounding box center [664, 394] width 209 height 15
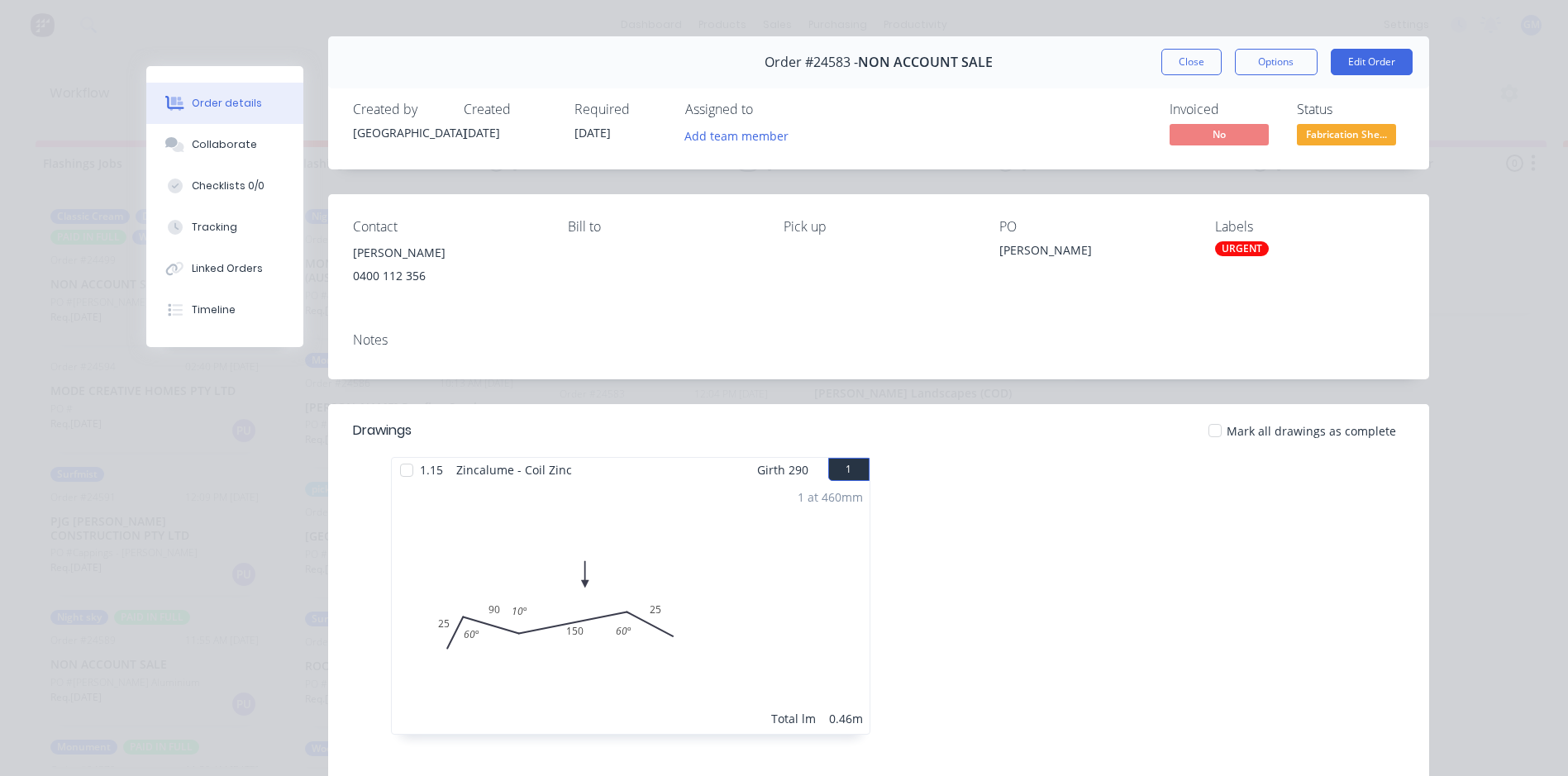
scroll to position [0, 0]
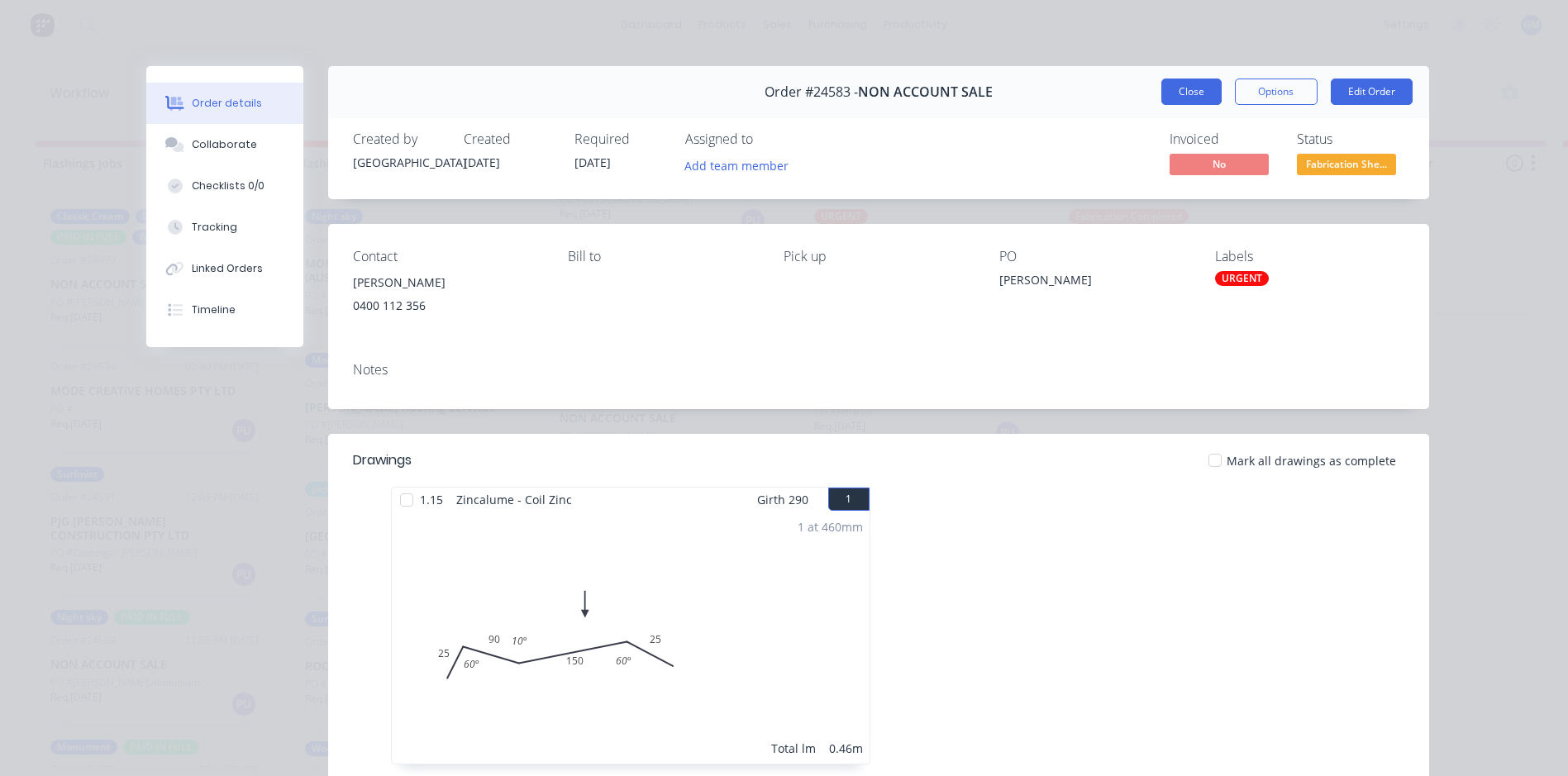
click at [1192, 91] on button "Close" at bounding box center [1192, 92] width 60 height 26
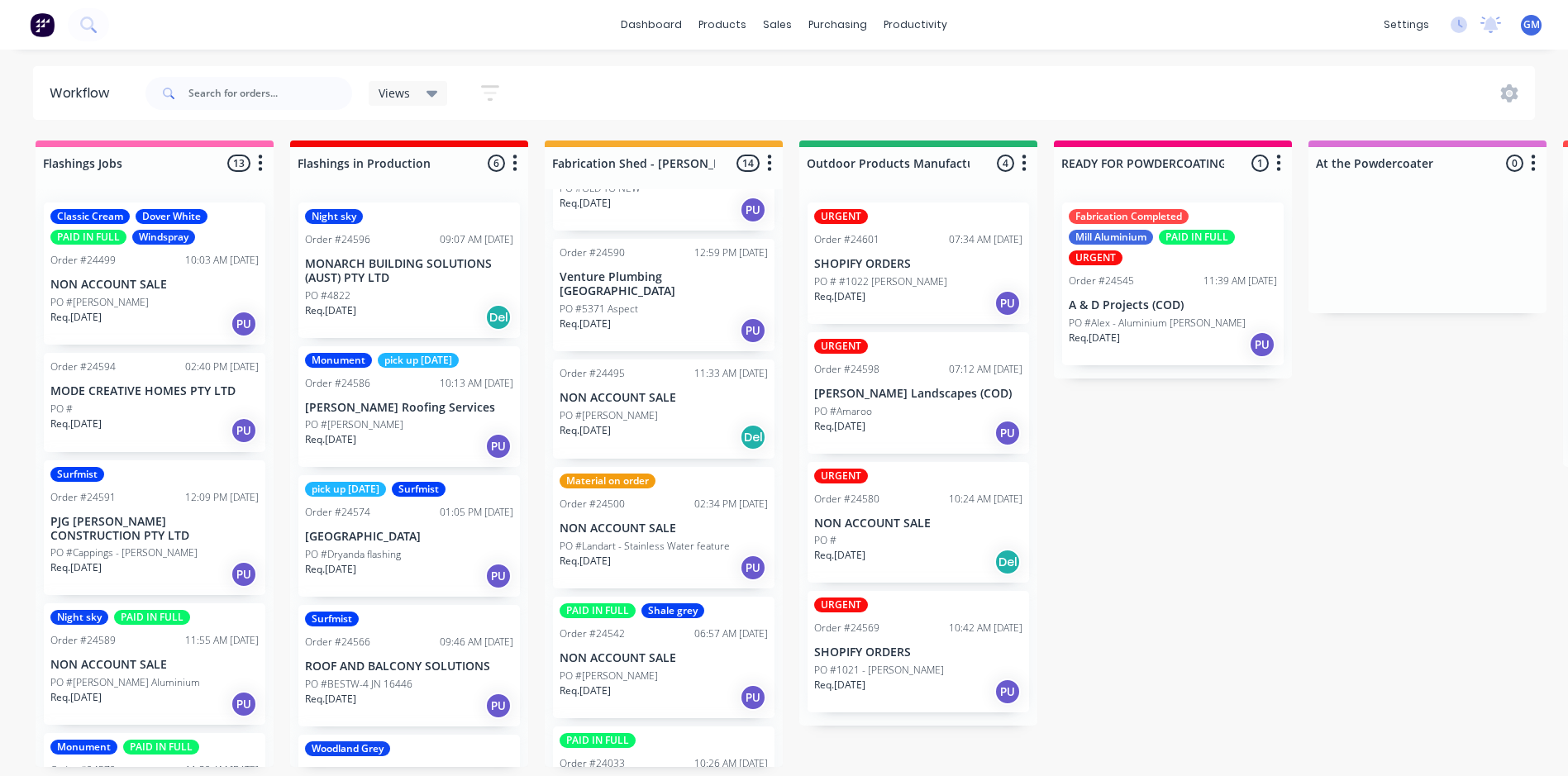
scroll to position [431, 0]
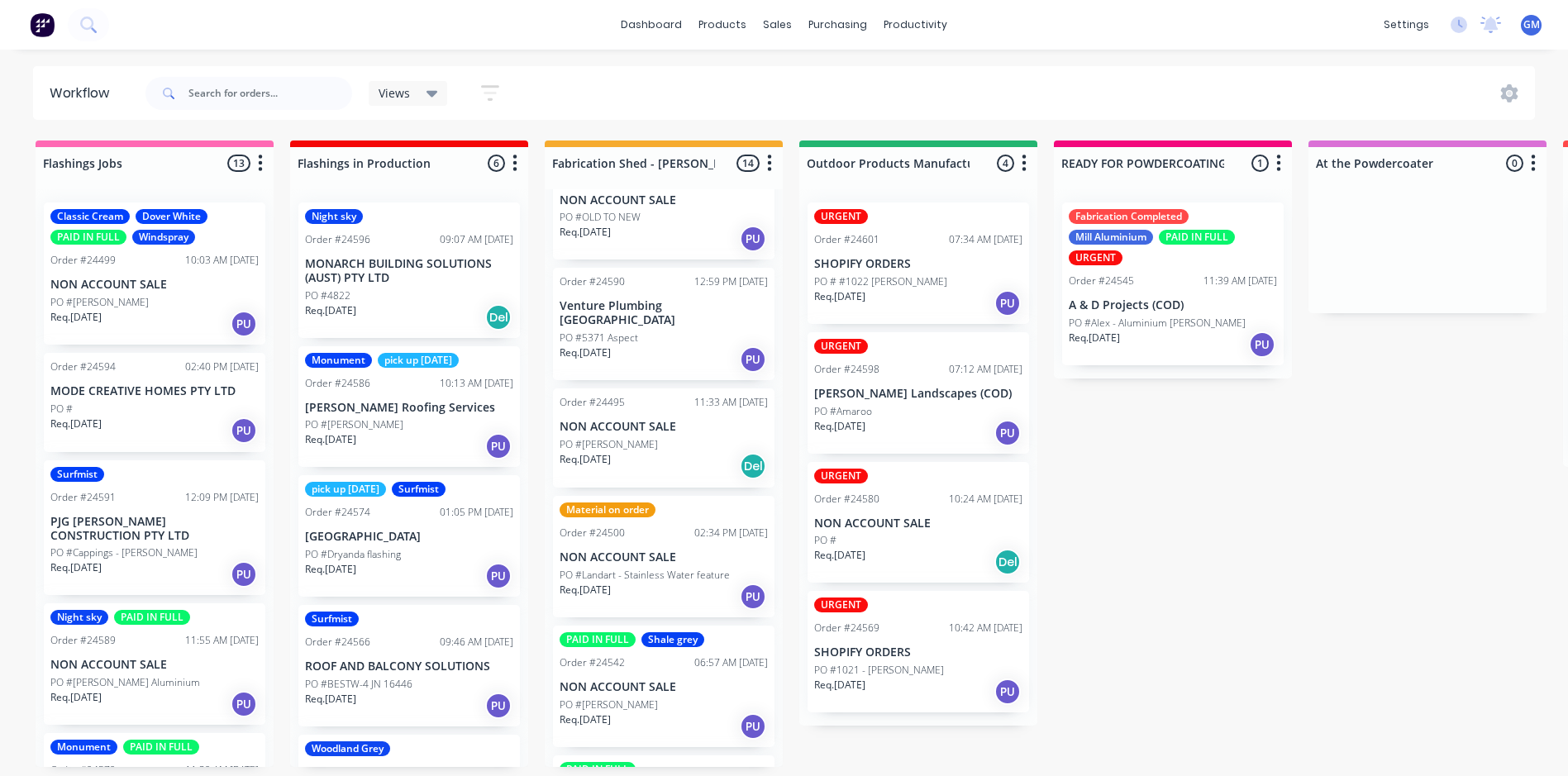
click at [675, 452] on div "Req. [DATE] Del" at bounding box center [664, 466] width 209 height 28
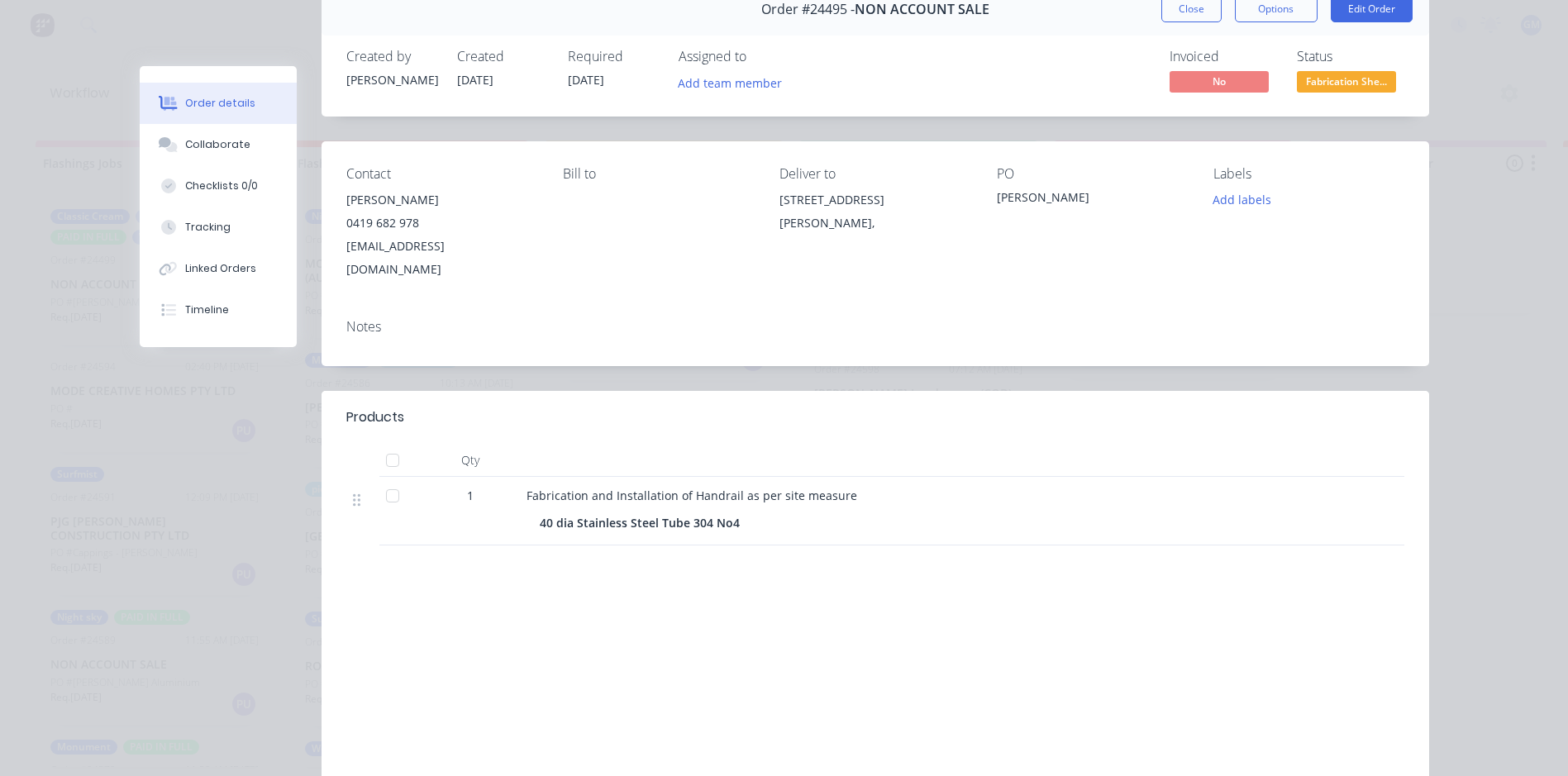
scroll to position [0, 0]
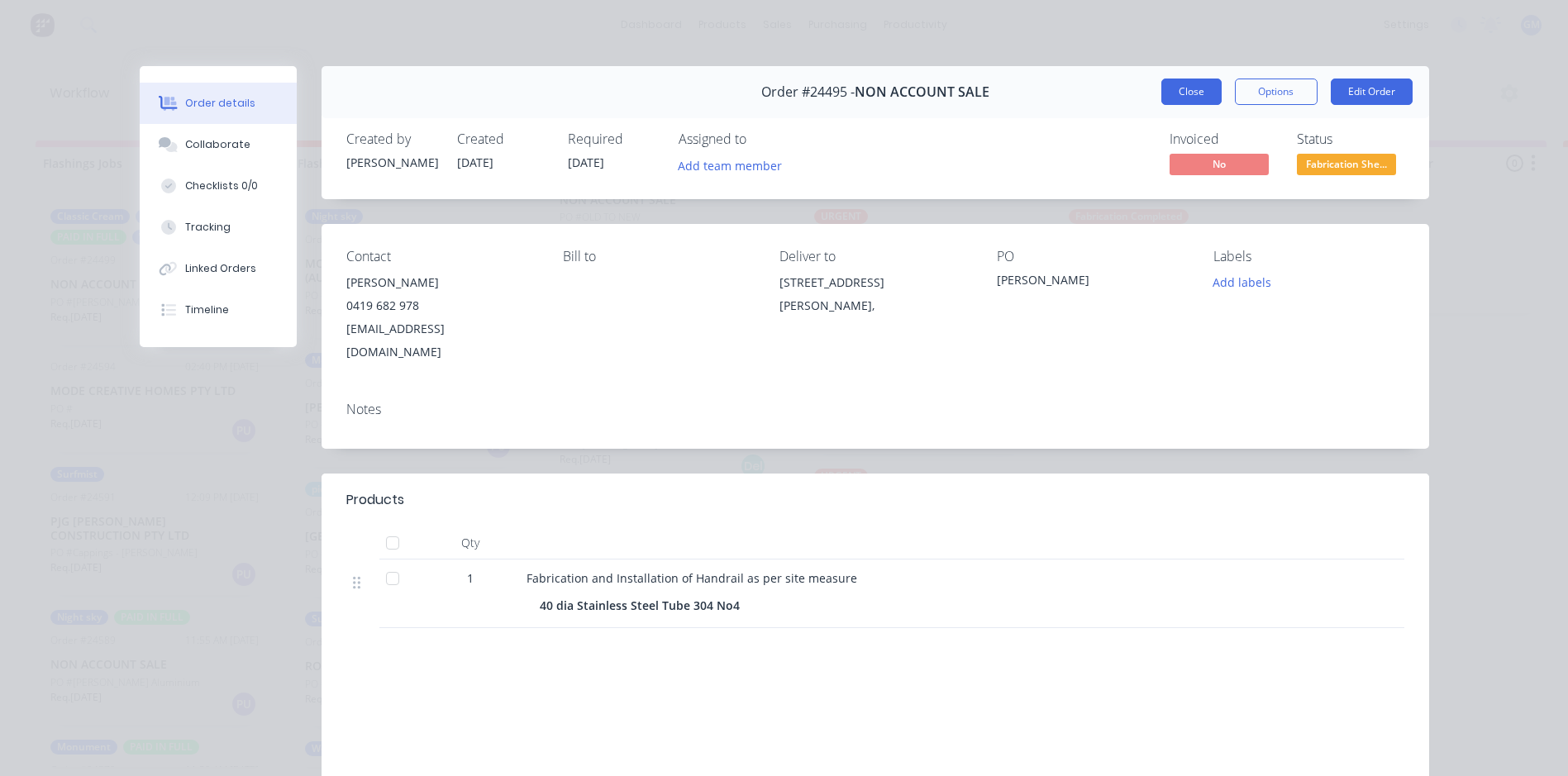
click at [1199, 92] on button "Close" at bounding box center [1192, 92] width 60 height 26
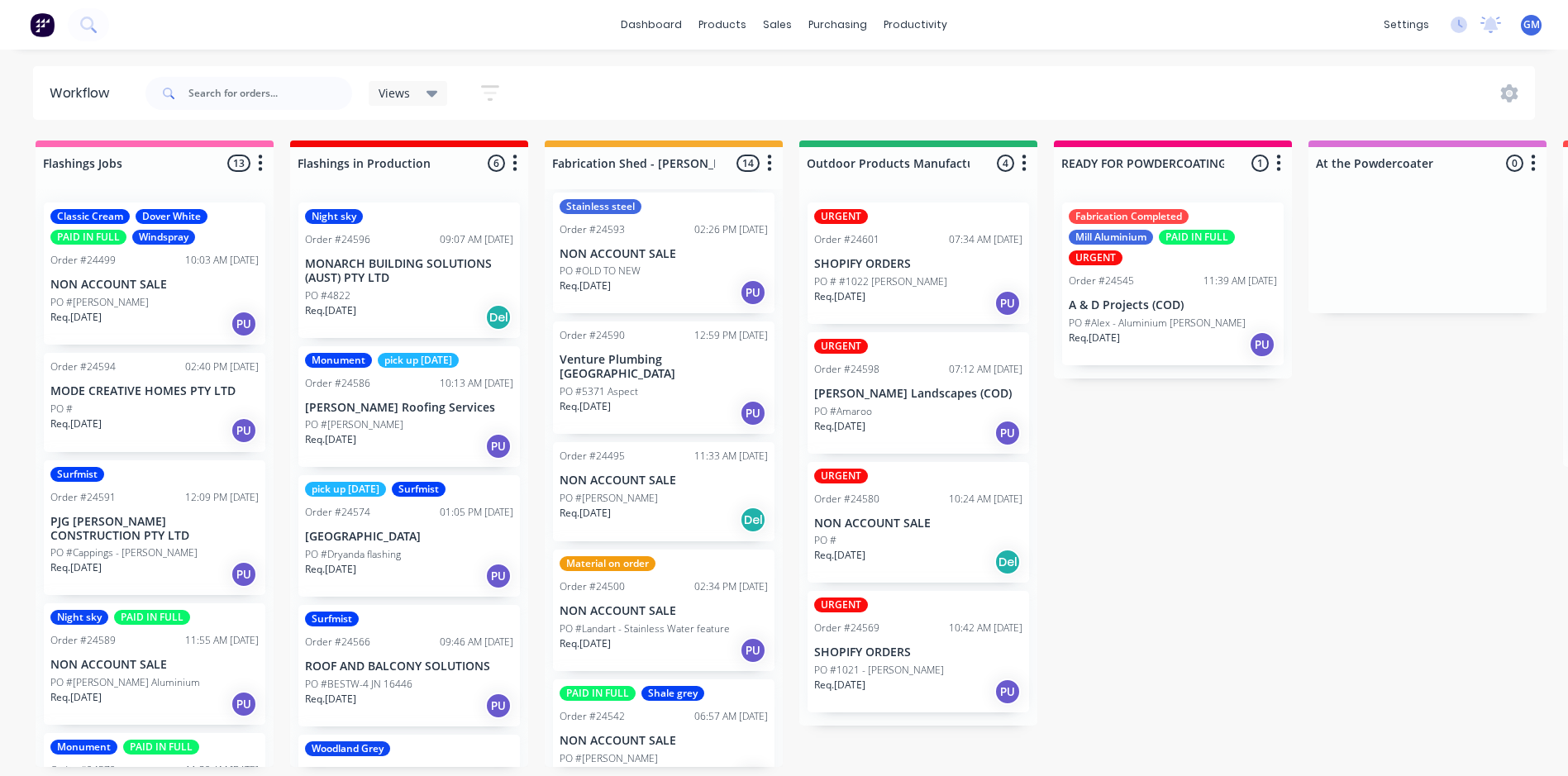
scroll to position [348, 0]
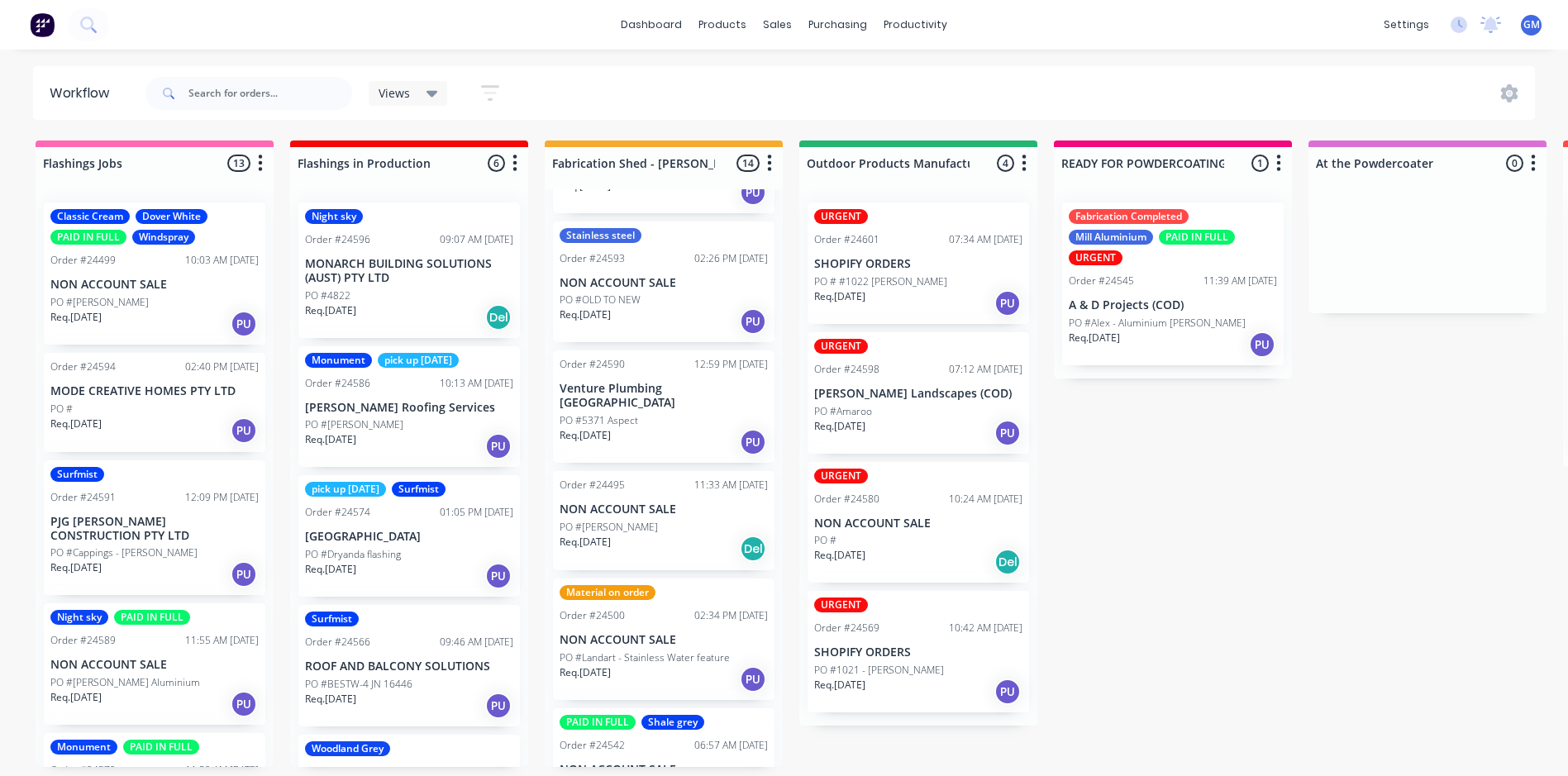
click at [660, 413] on div "PO #5371 Aspect" at bounding box center [664, 420] width 209 height 15
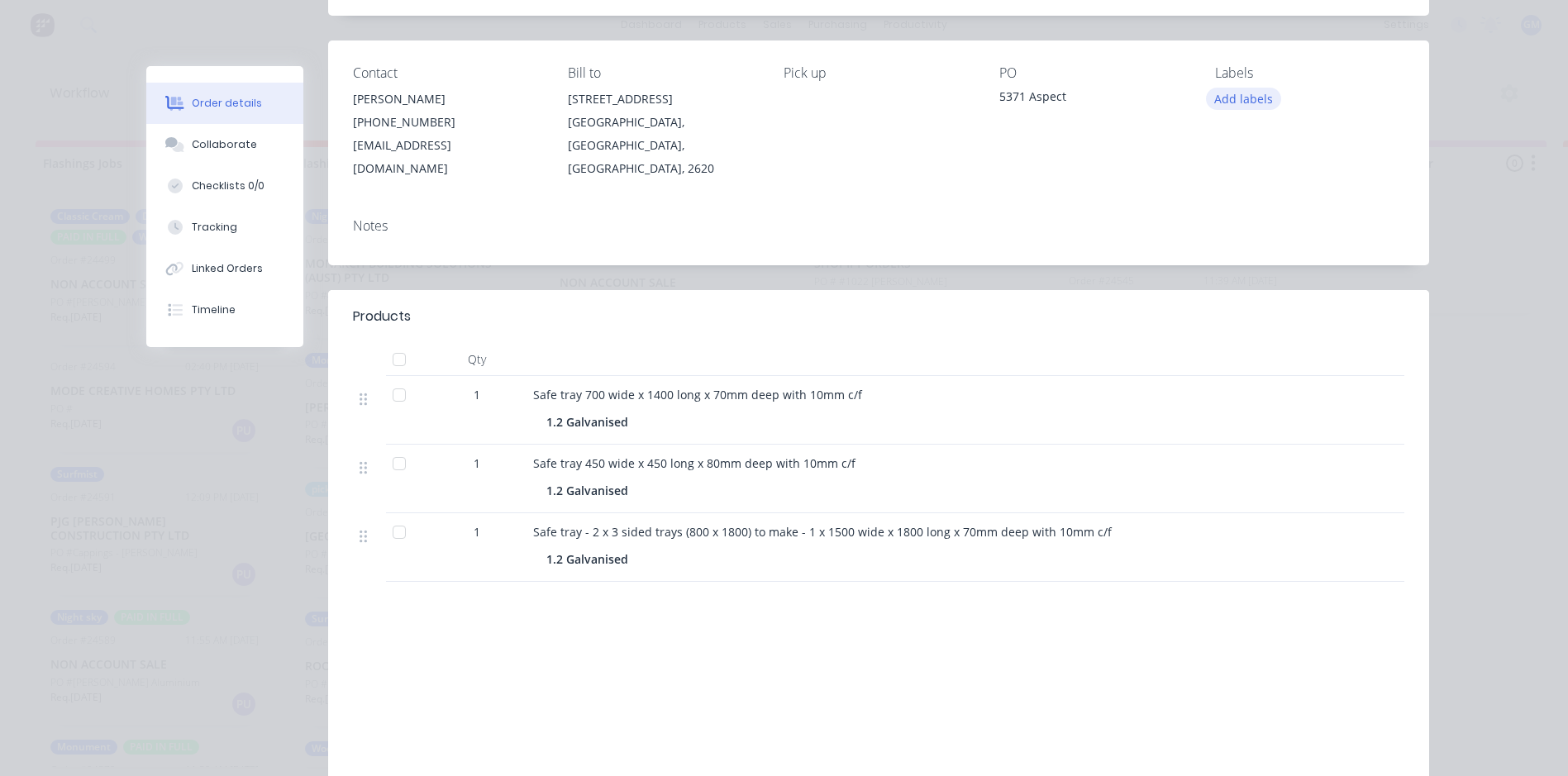
scroll to position [0, 0]
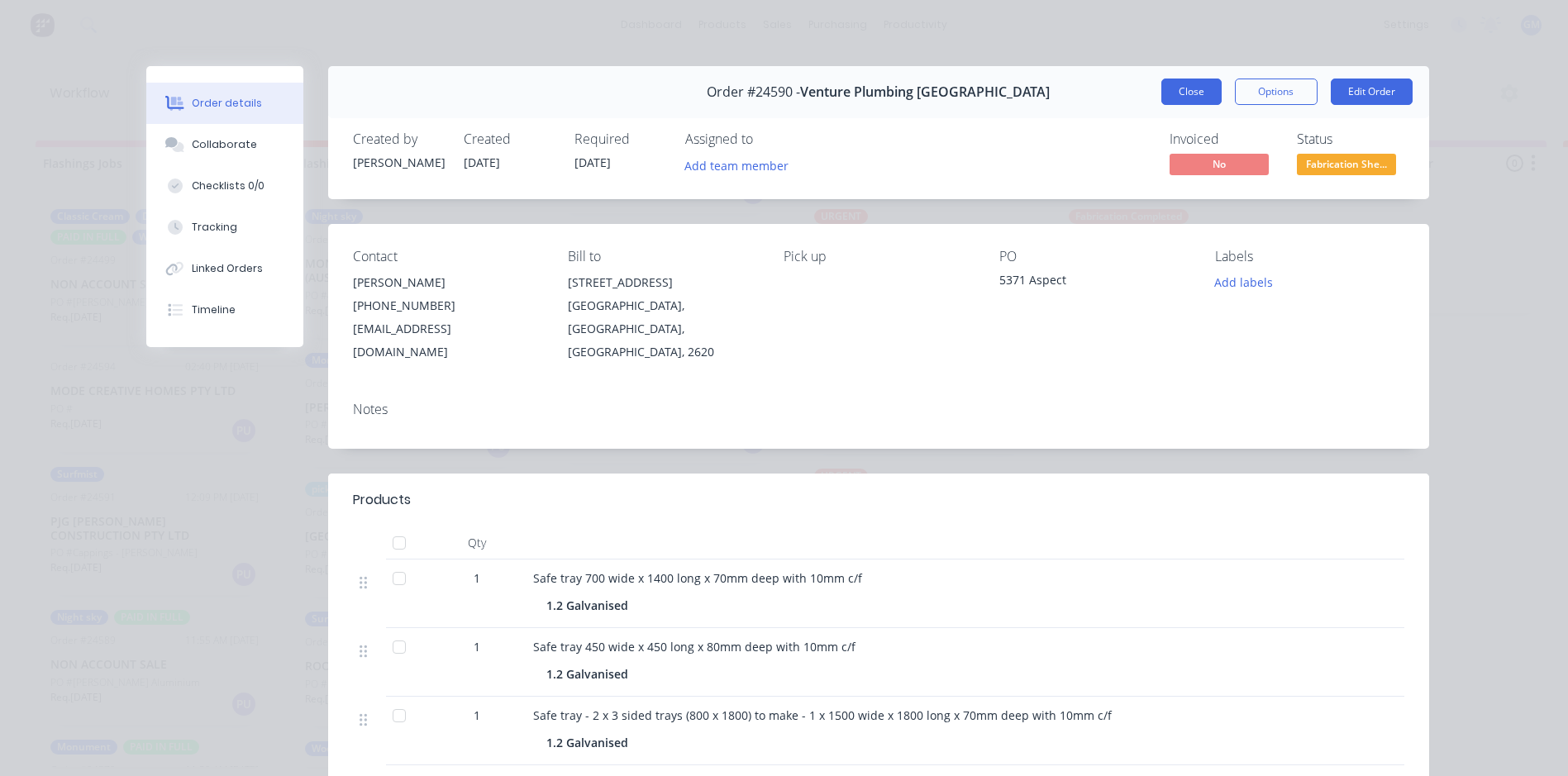
click at [1191, 90] on button "Close" at bounding box center [1192, 92] width 60 height 26
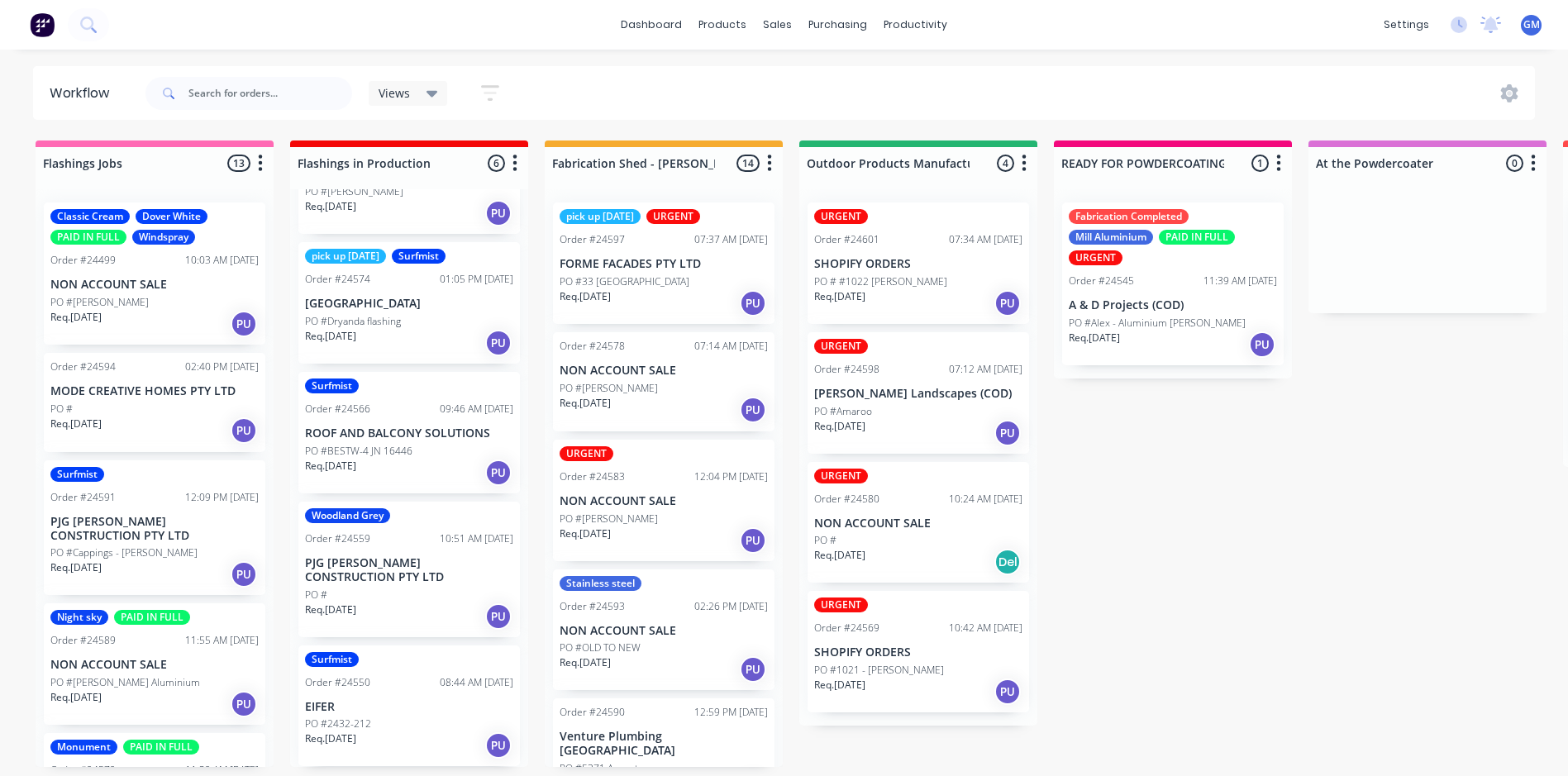
click at [669, 381] on div "PO #[PERSON_NAME]" at bounding box center [664, 388] width 209 height 15
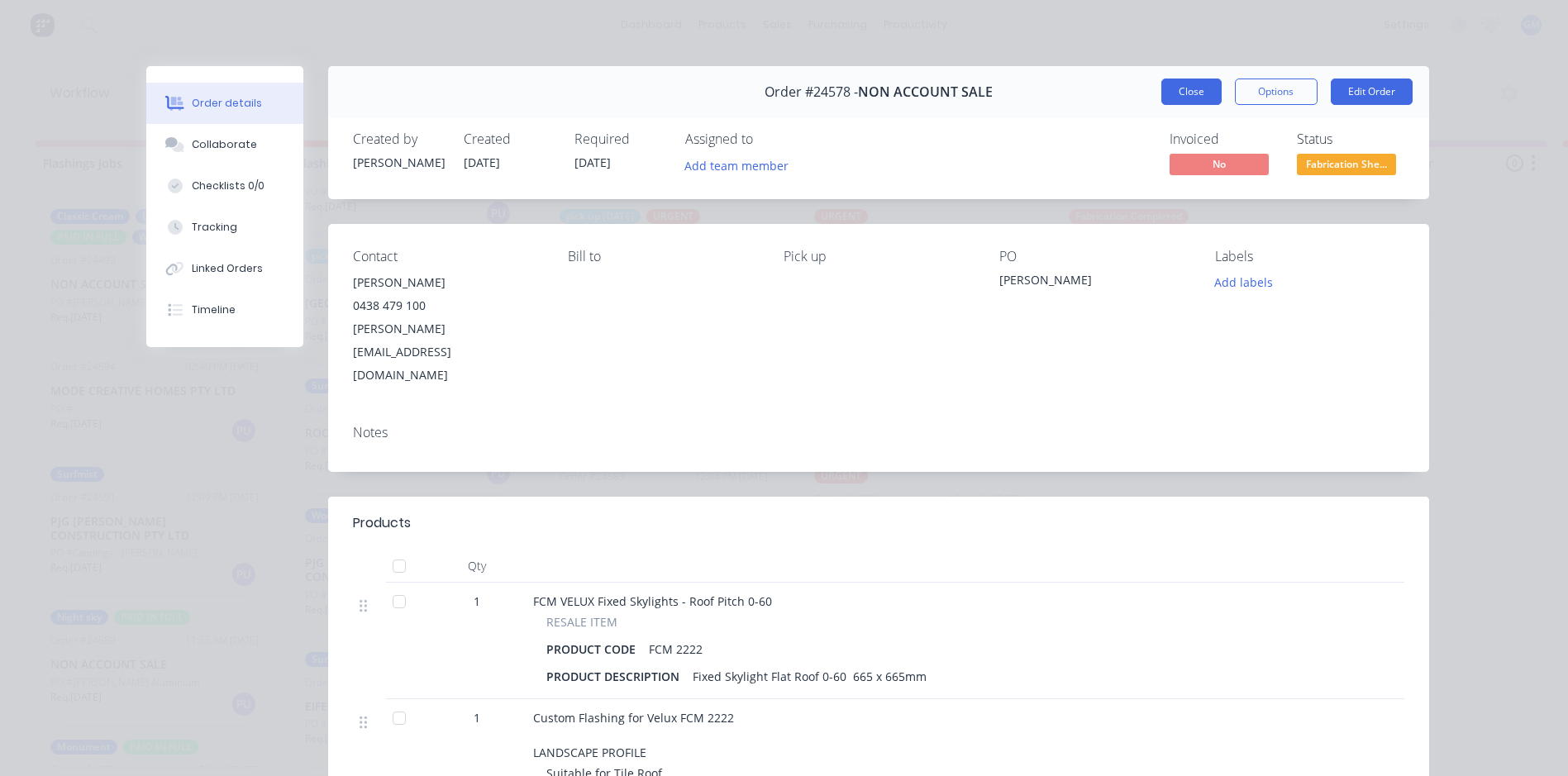
click at [1176, 100] on button "Close" at bounding box center [1192, 92] width 60 height 26
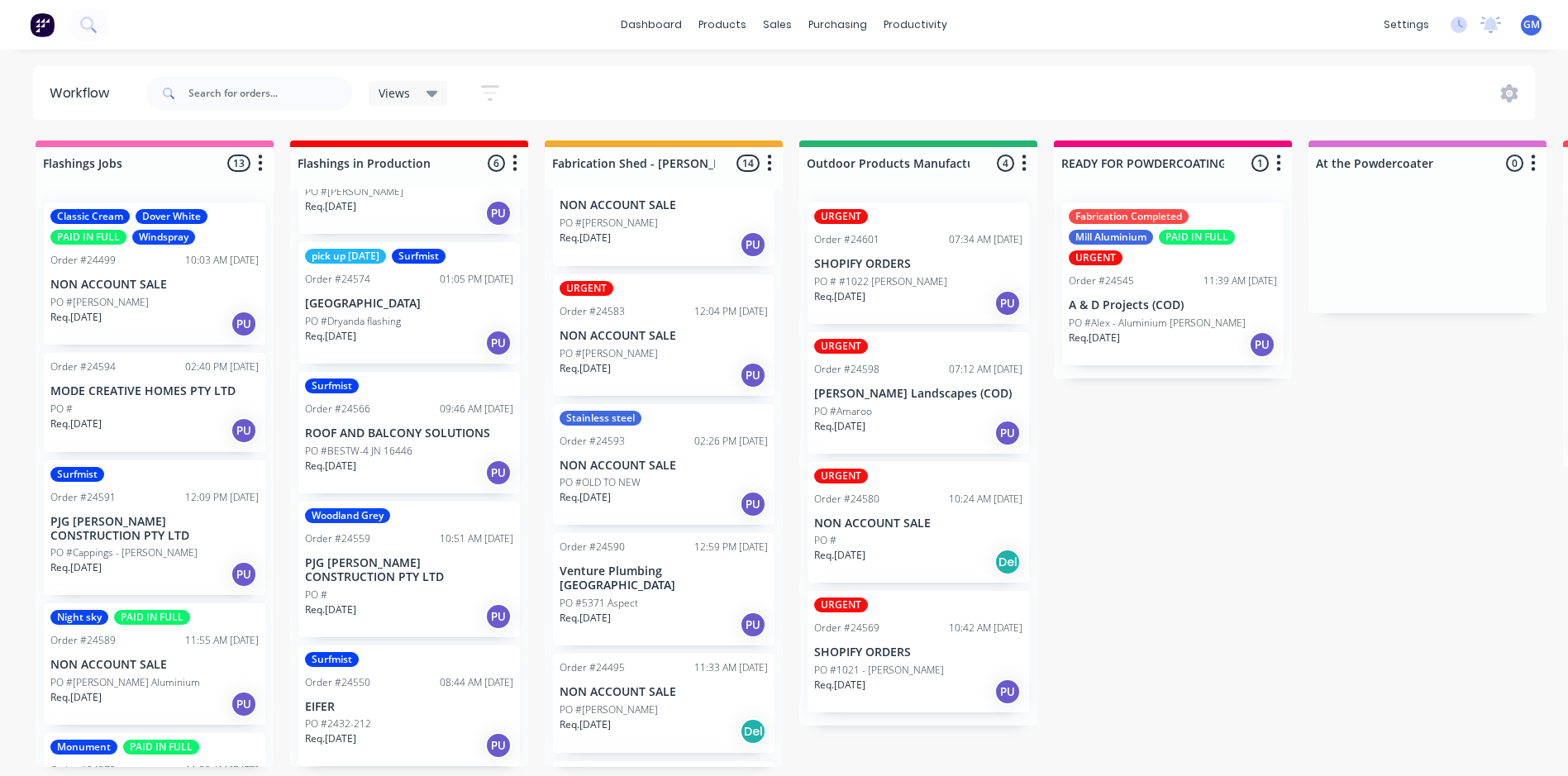
scroll to position [248, 0]
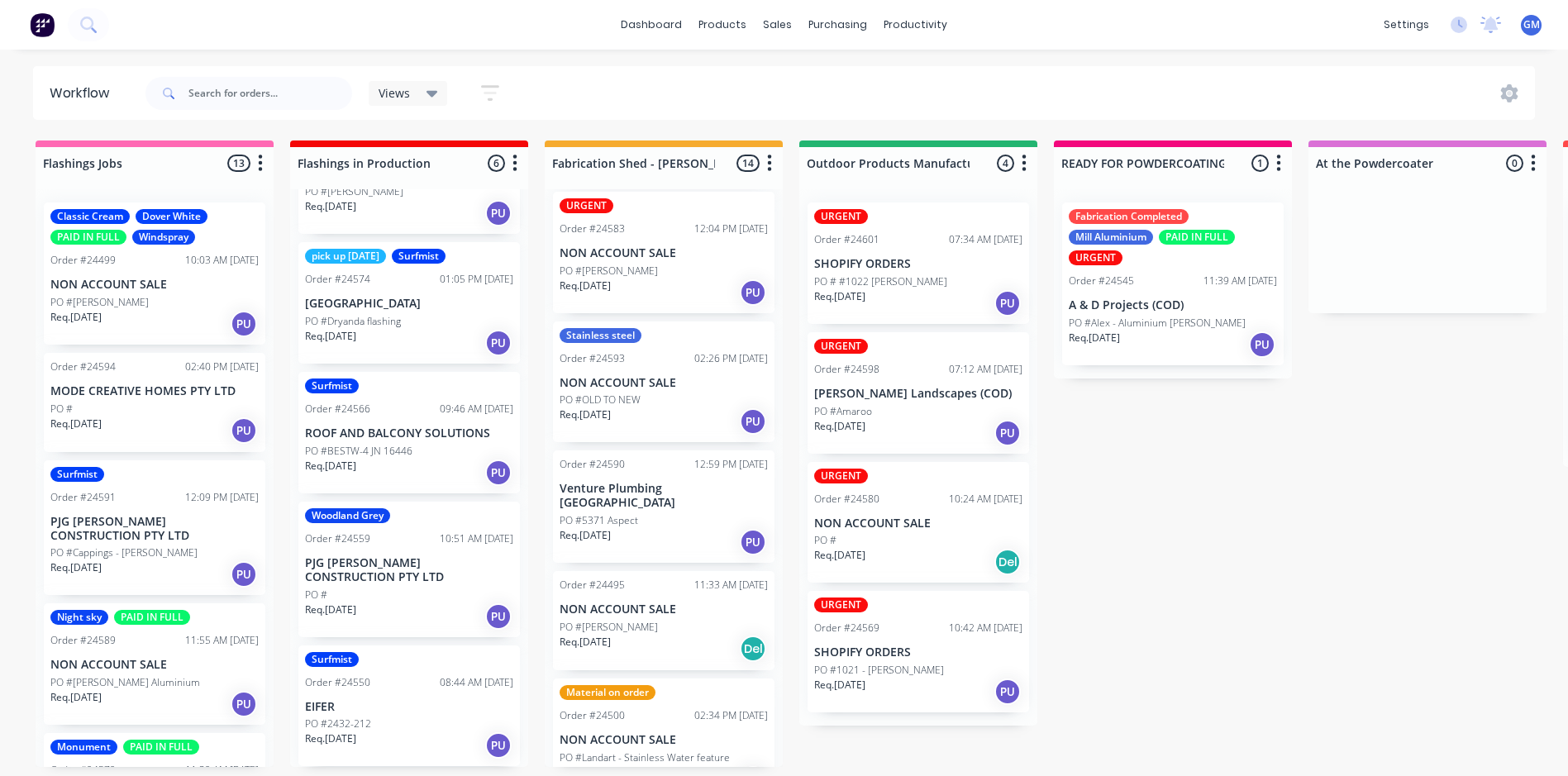
click at [673, 407] on div "Req. [DATE] PU" at bounding box center [664, 421] width 209 height 28
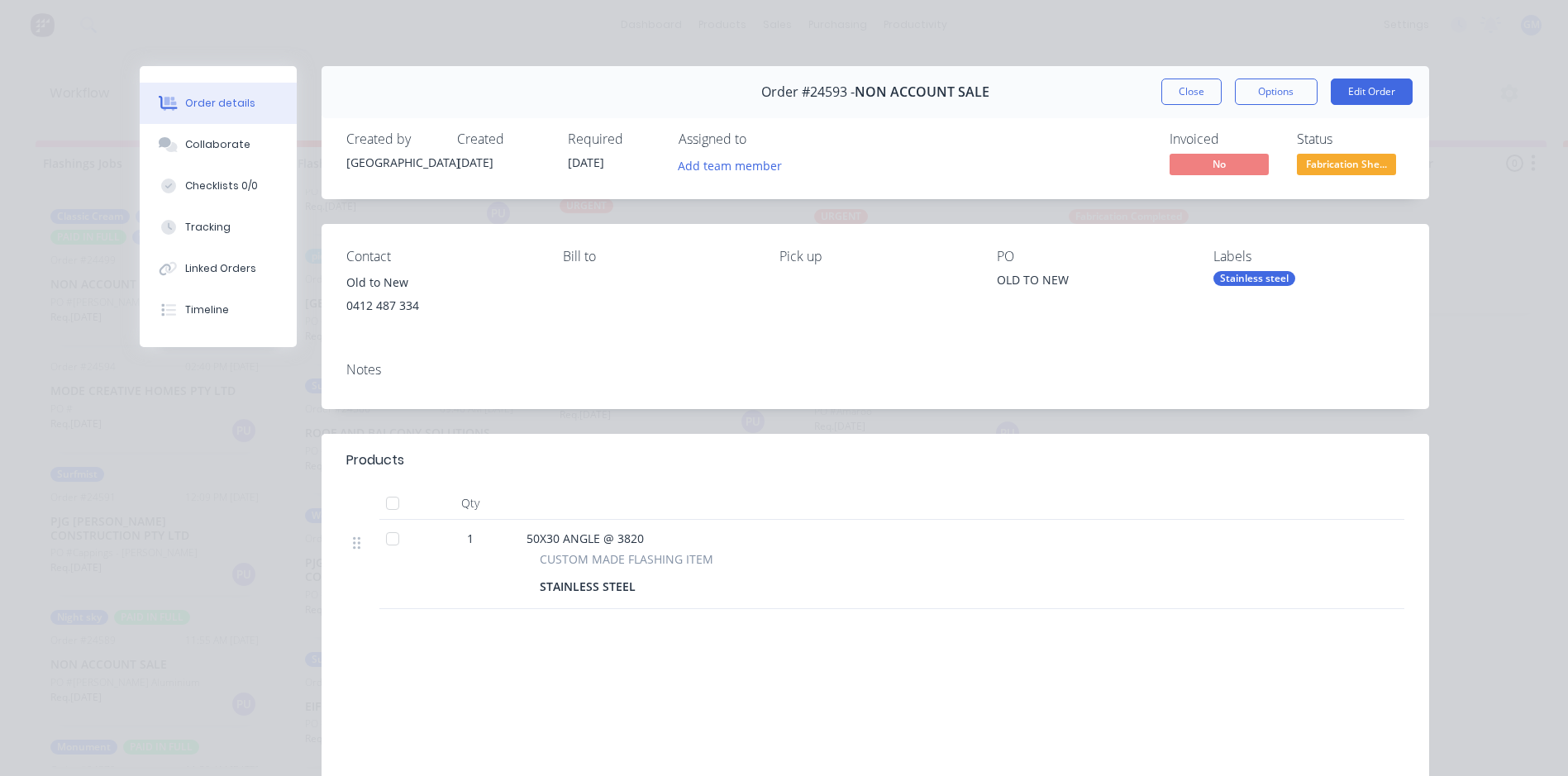
click at [1252, 277] on div "Stainless steel" at bounding box center [1253, 279] width 81 height 15
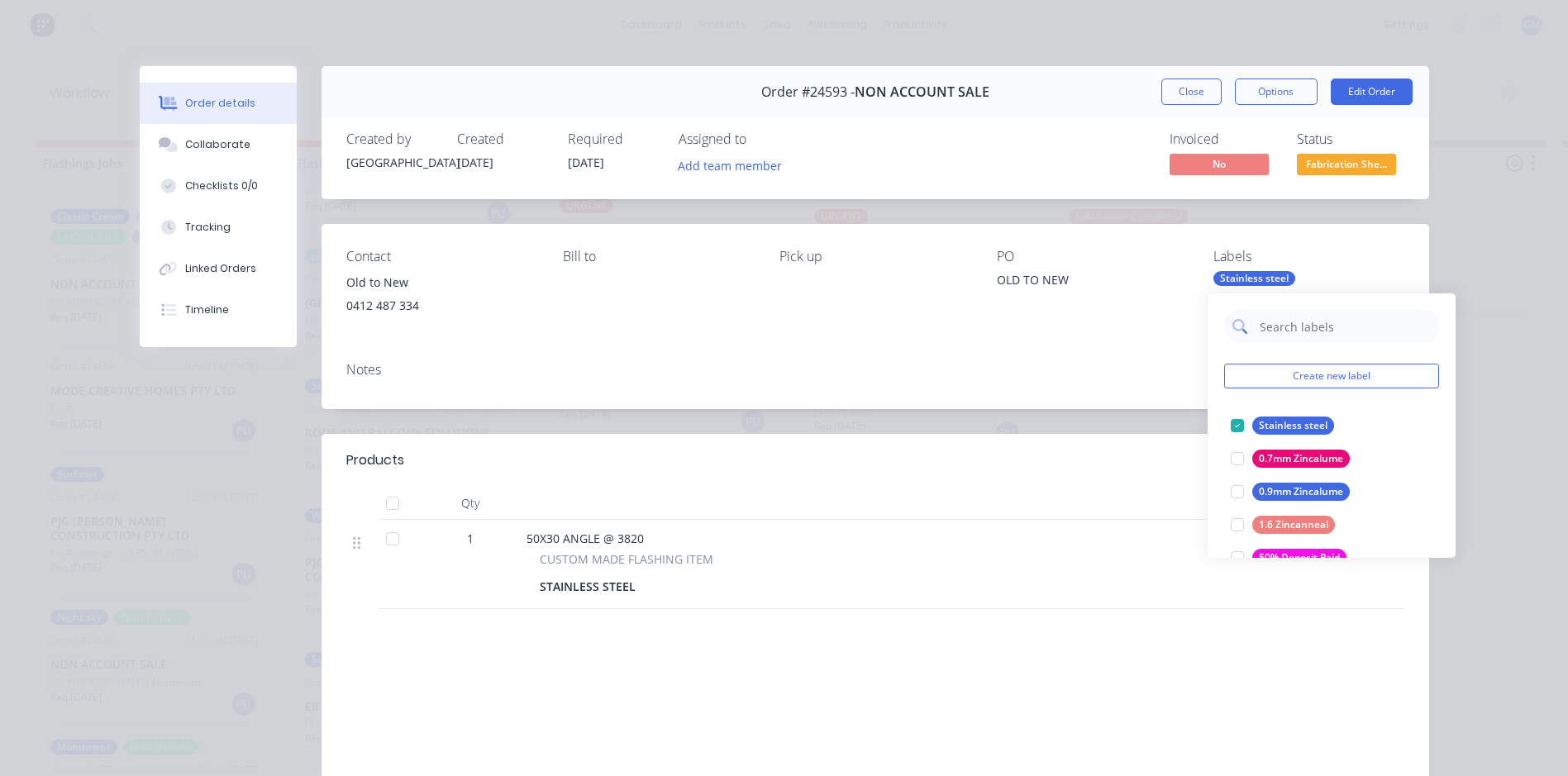
click at [1331, 326] on input "text" at bounding box center [1344, 326] width 173 height 33
type input "urg"
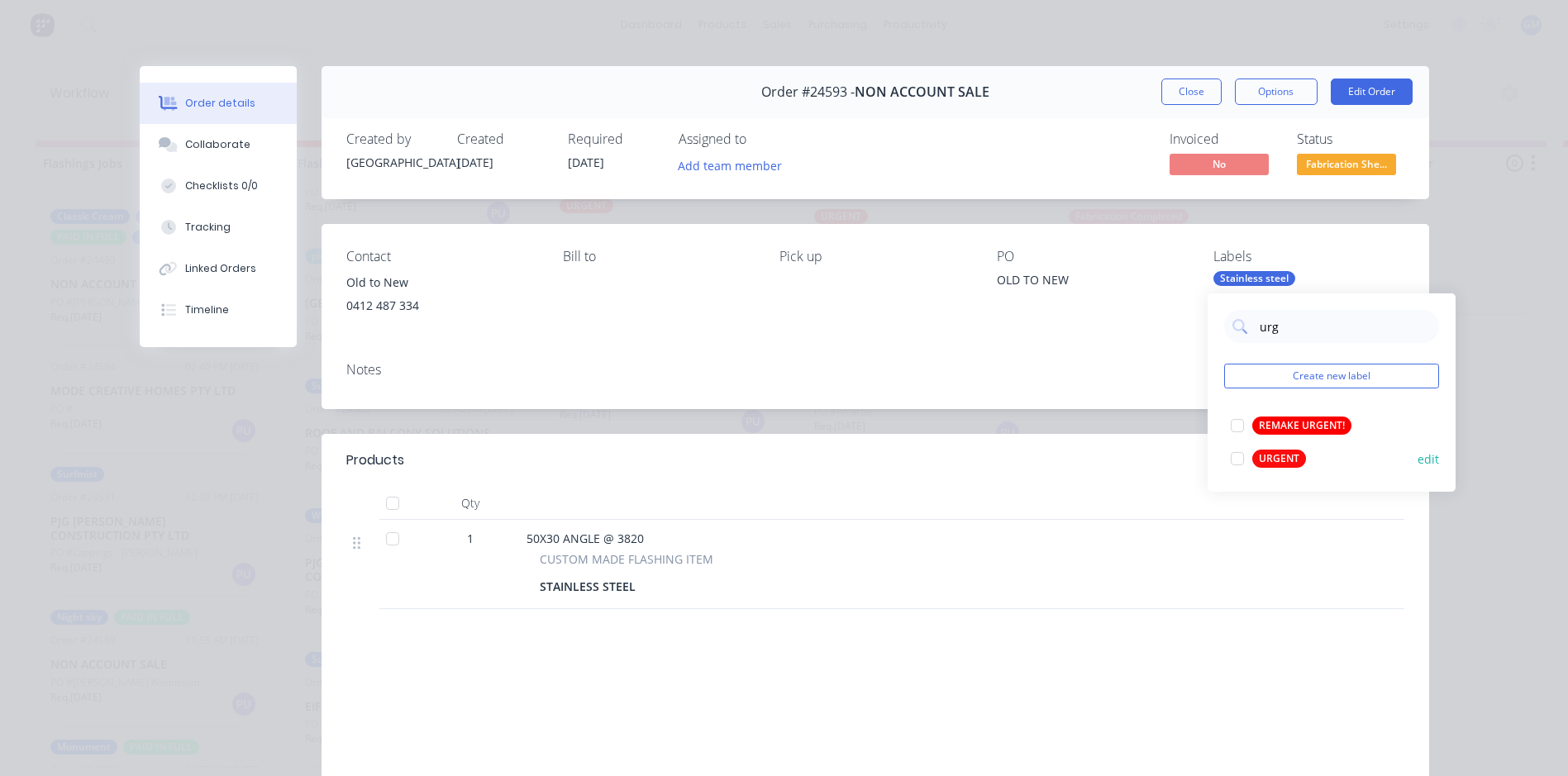
click at [1233, 454] on div at bounding box center [1237, 458] width 33 height 33
click at [937, 394] on div "Notes" at bounding box center [874, 379] width 1107 height 60
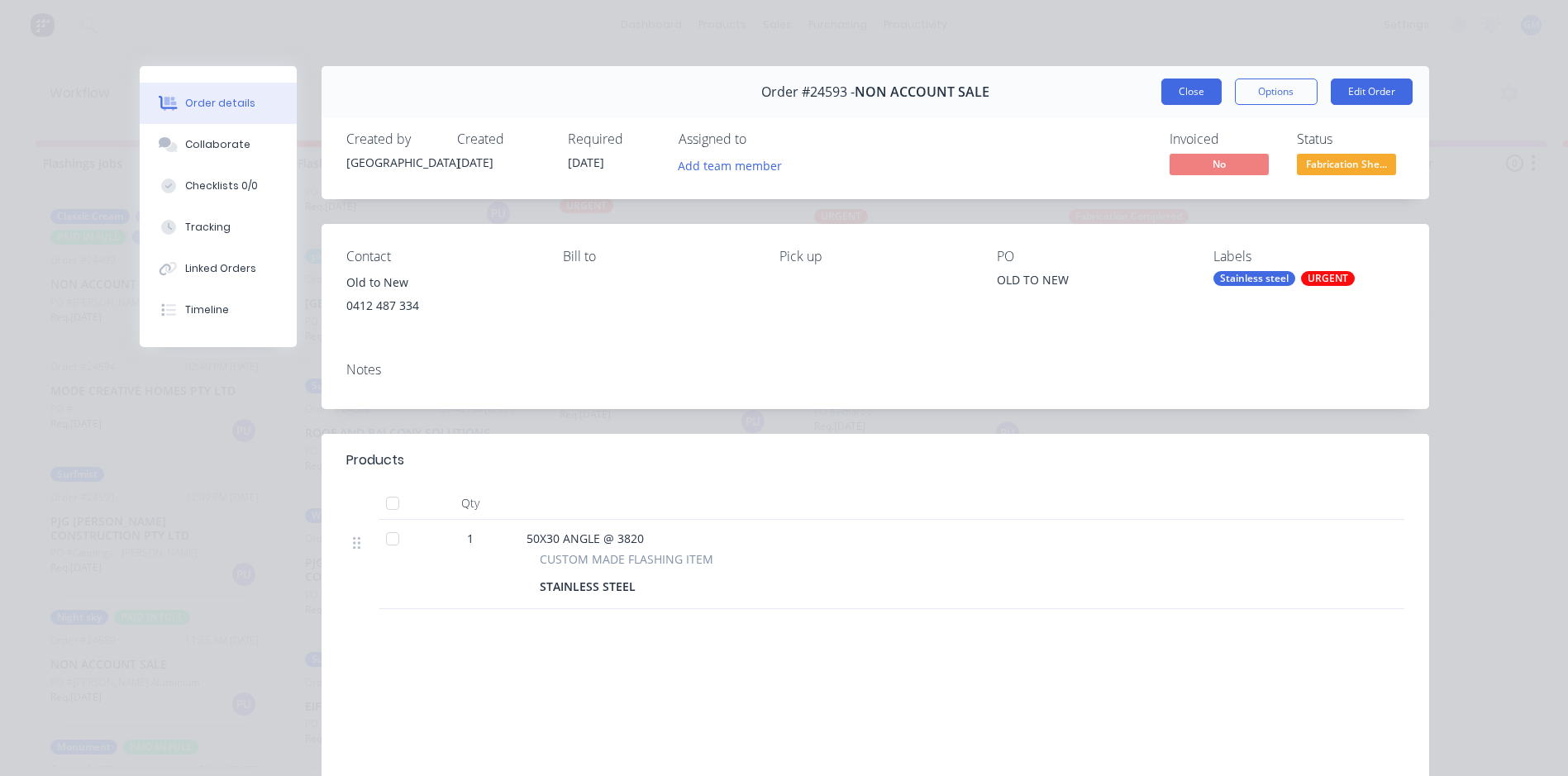
click at [1174, 85] on button "Close" at bounding box center [1192, 92] width 60 height 26
